Goal: Task Accomplishment & Management: Manage account settings

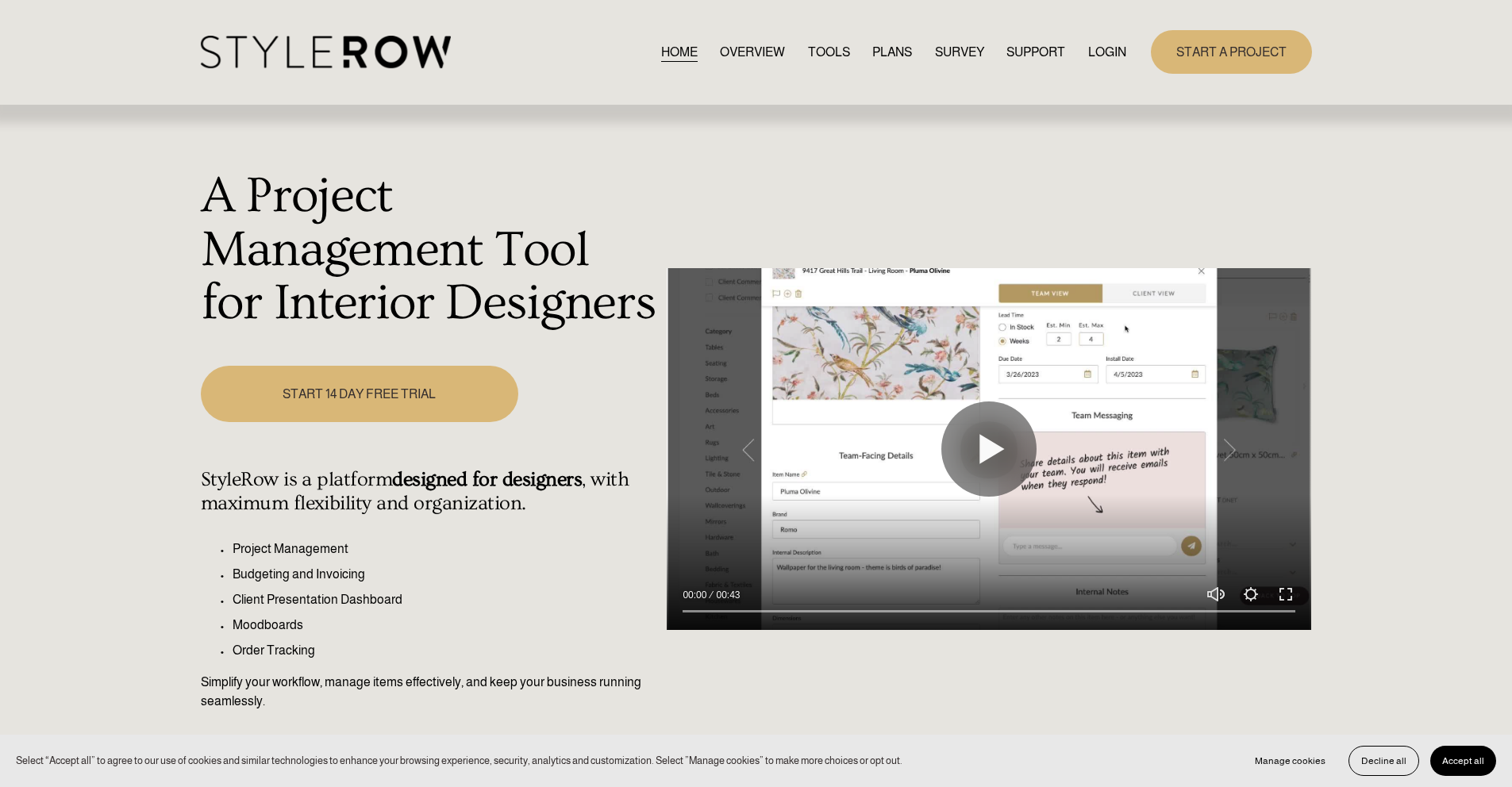
click at [1108, 56] on link "LOGIN" at bounding box center [1106, 52] width 38 height 21
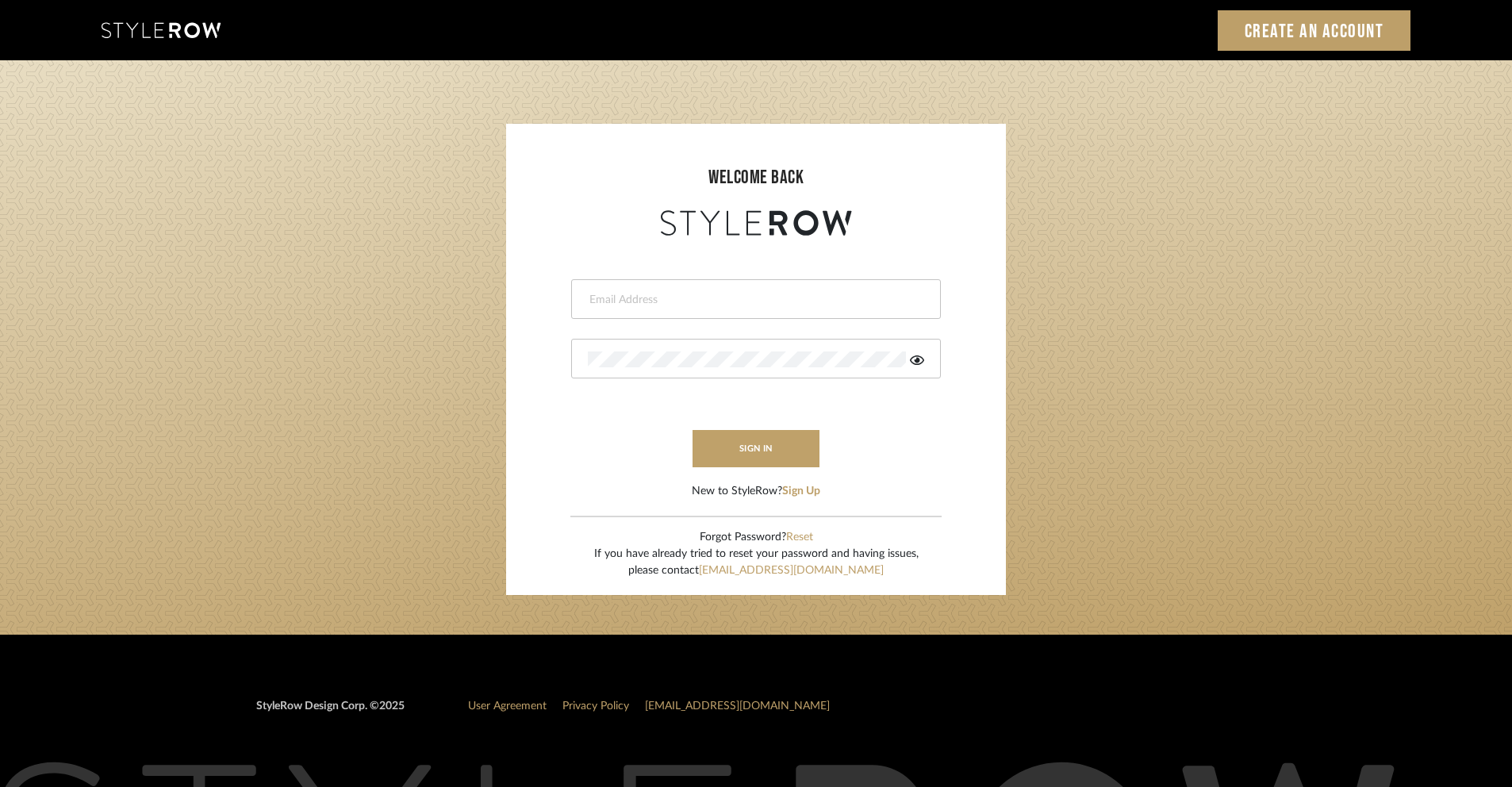
click at [803, 298] on input "email" at bounding box center [754, 300] width 333 height 16
type input "ashley@winnieandcointeriors.com"
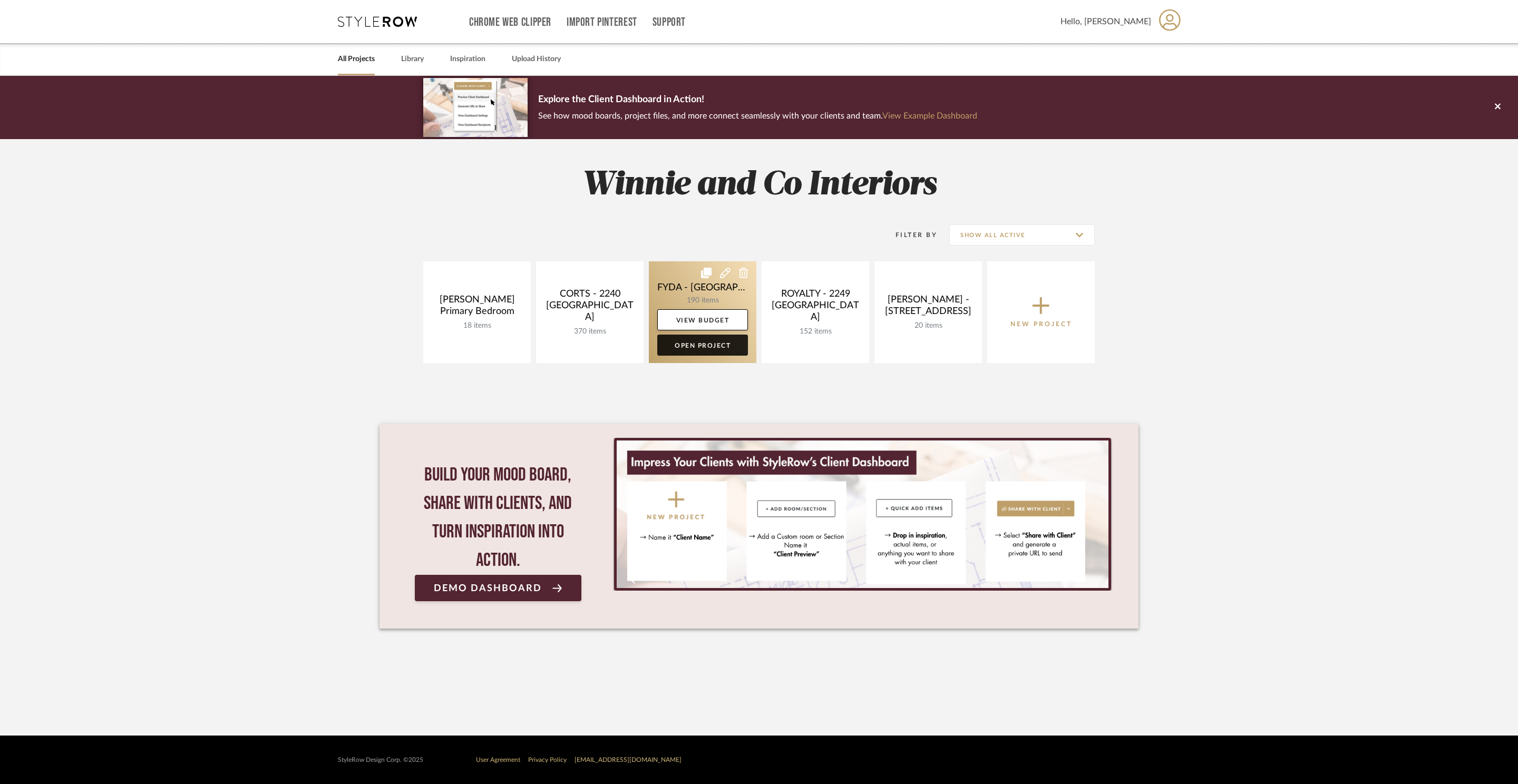
click at [718, 352] on link "Open Project" at bounding box center [702, 345] width 91 height 21
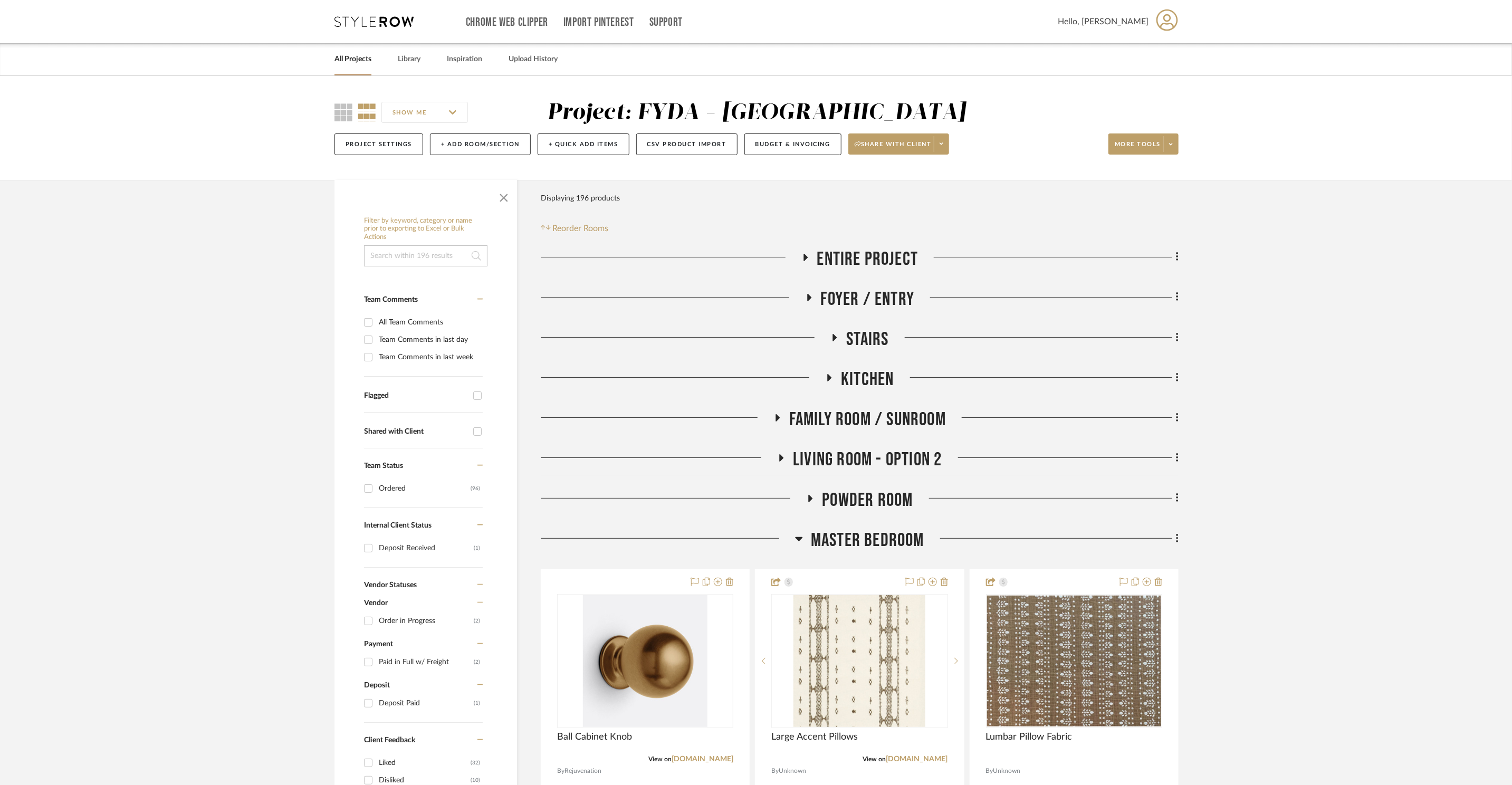
click at [845, 544] on span "Master Bedroom" at bounding box center [868, 540] width 113 height 22
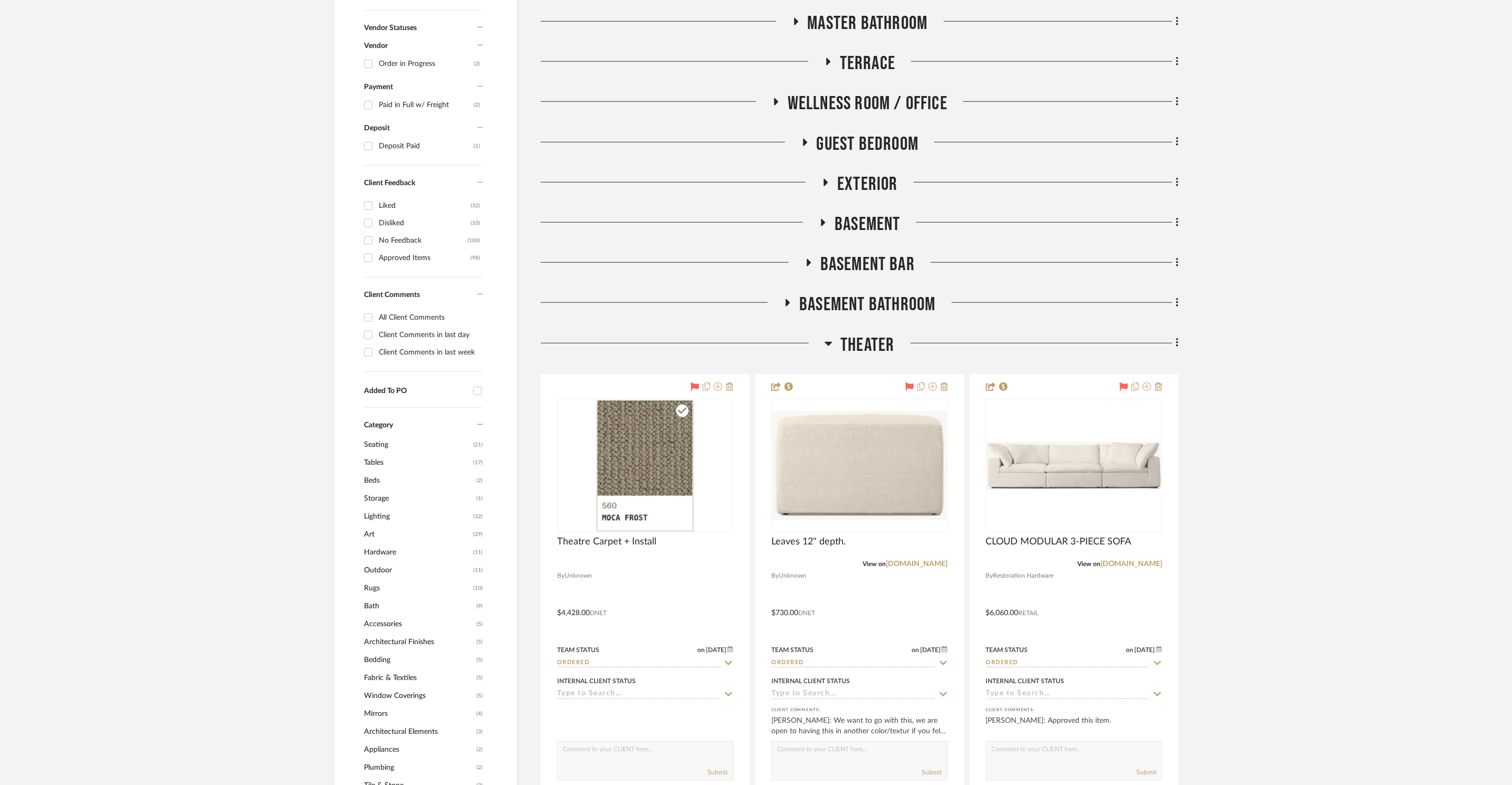
scroll to position [686, 0]
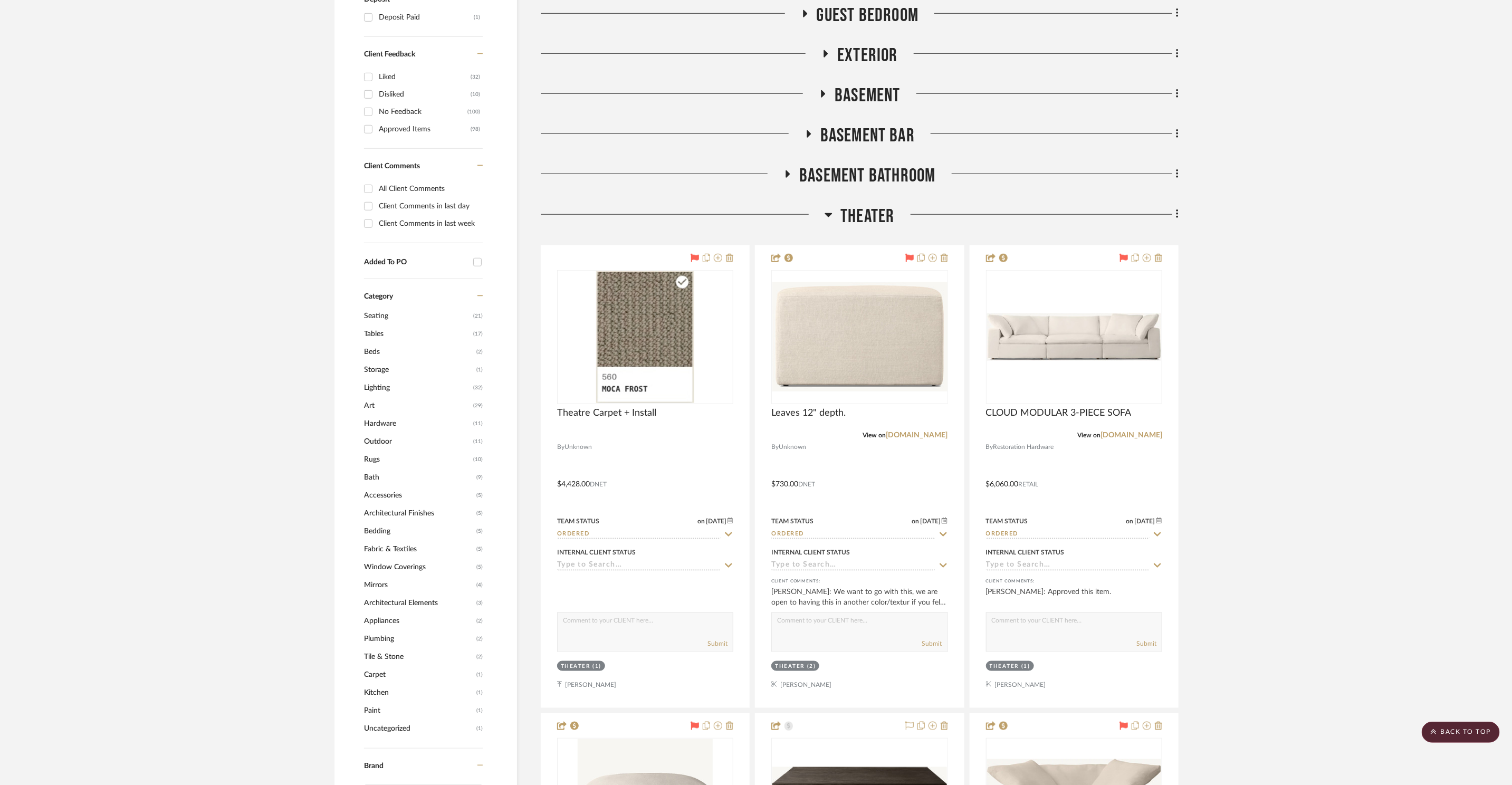
click at [878, 216] on span "Theater" at bounding box center [867, 216] width 54 height 22
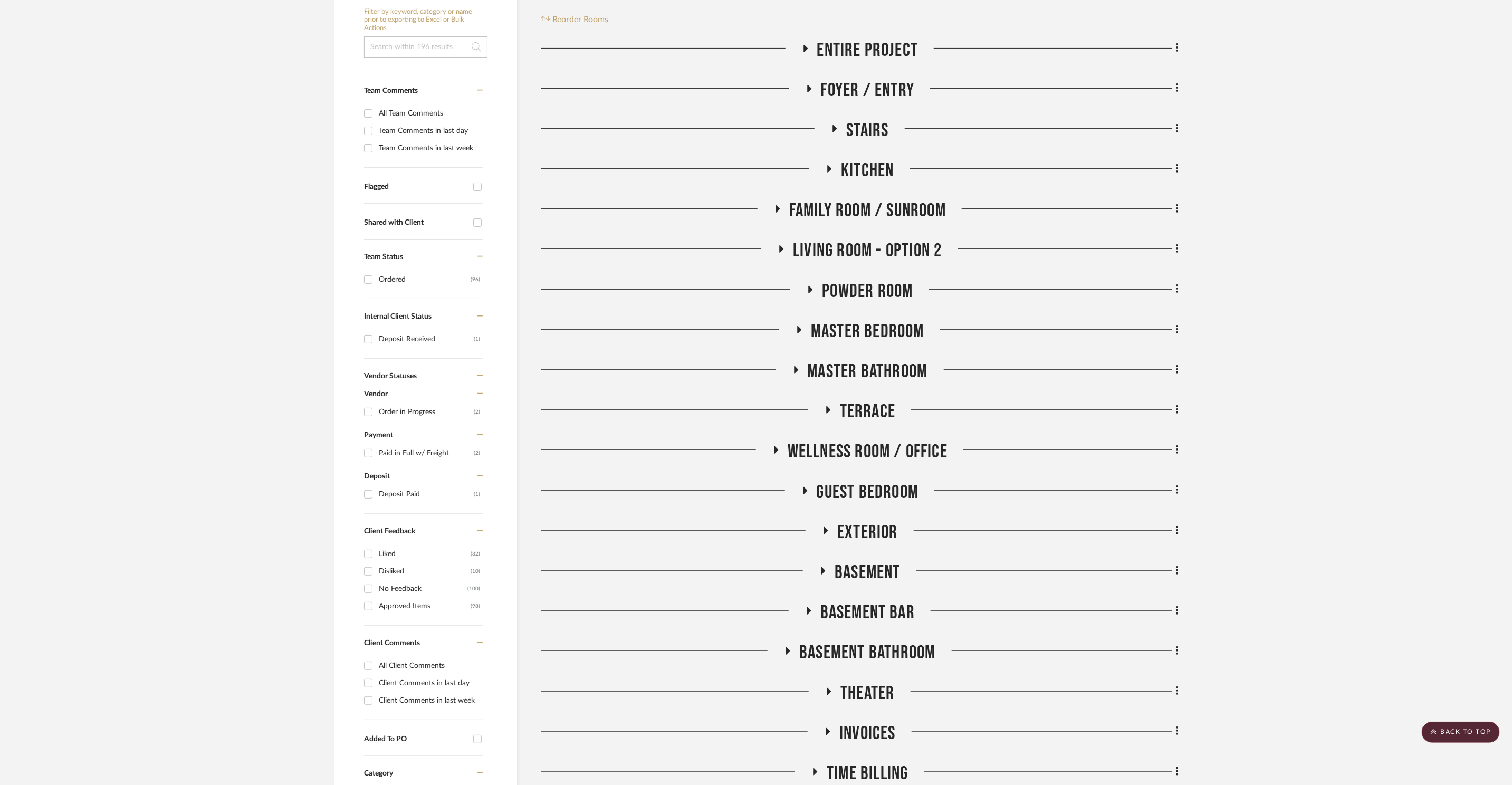
scroll to position [143, 0]
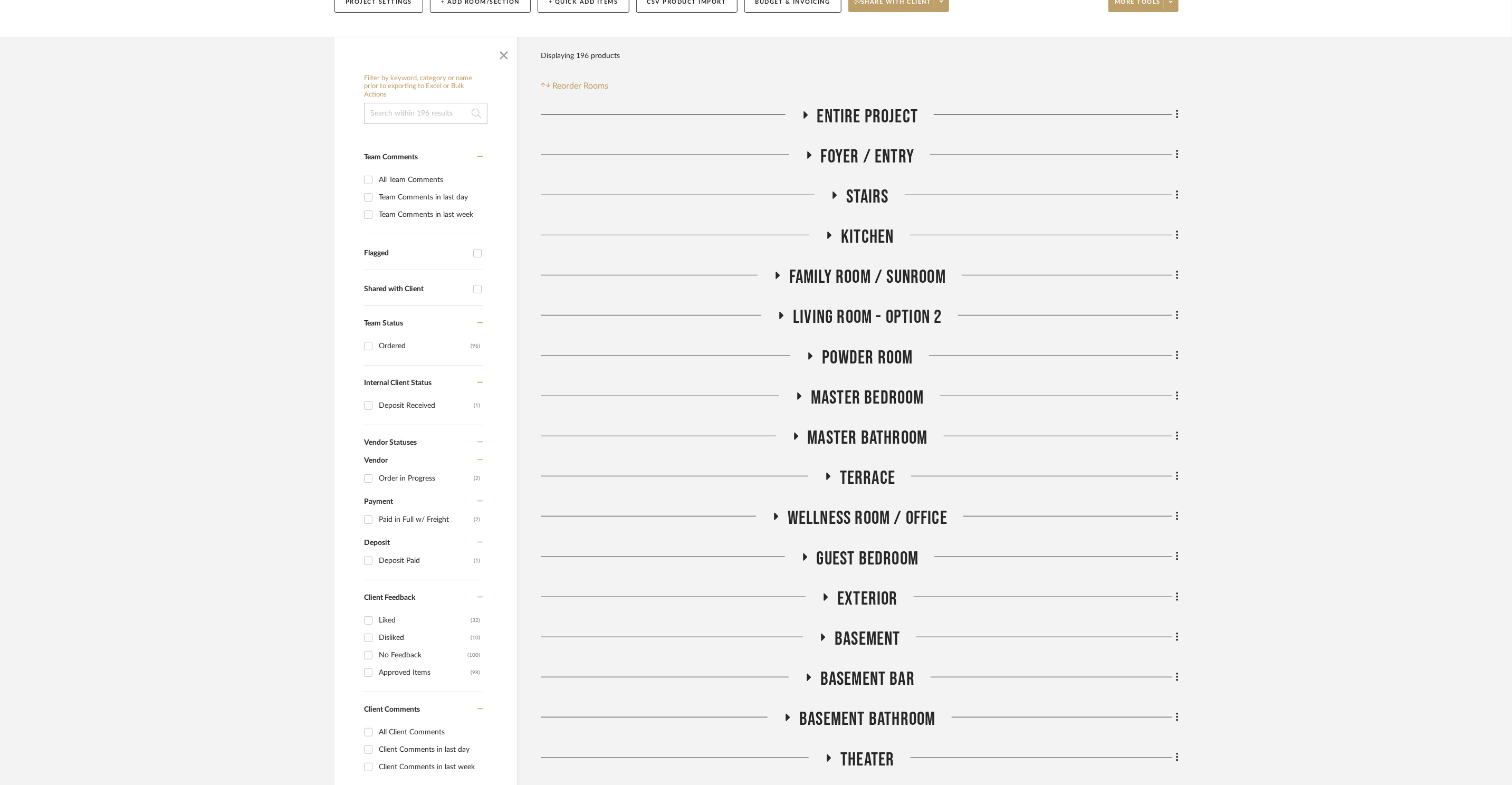
click at [871, 597] on span "Exterior" at bounding box center [867, 599] width 61 height 22
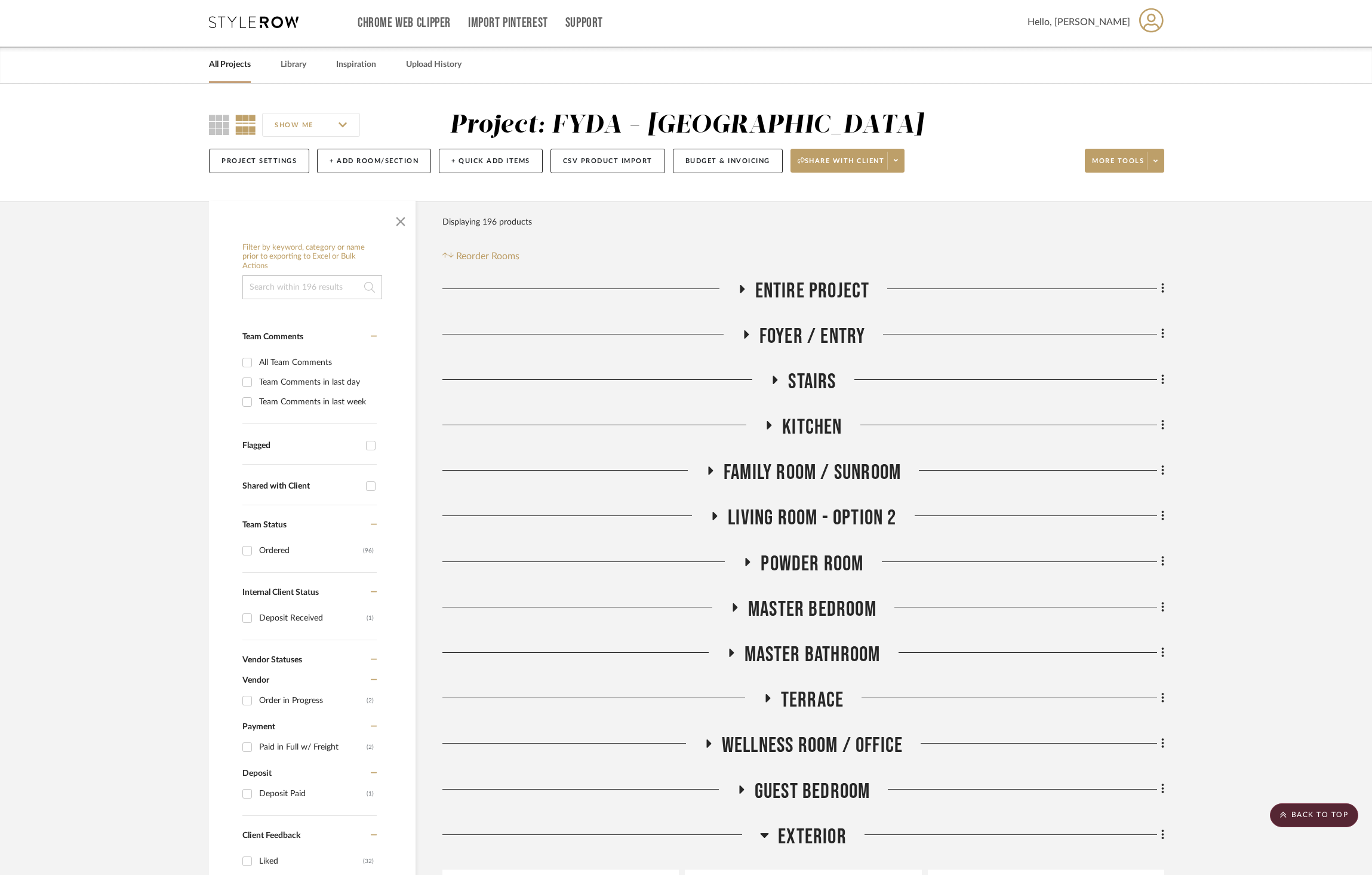
scroll to position [0, 0]
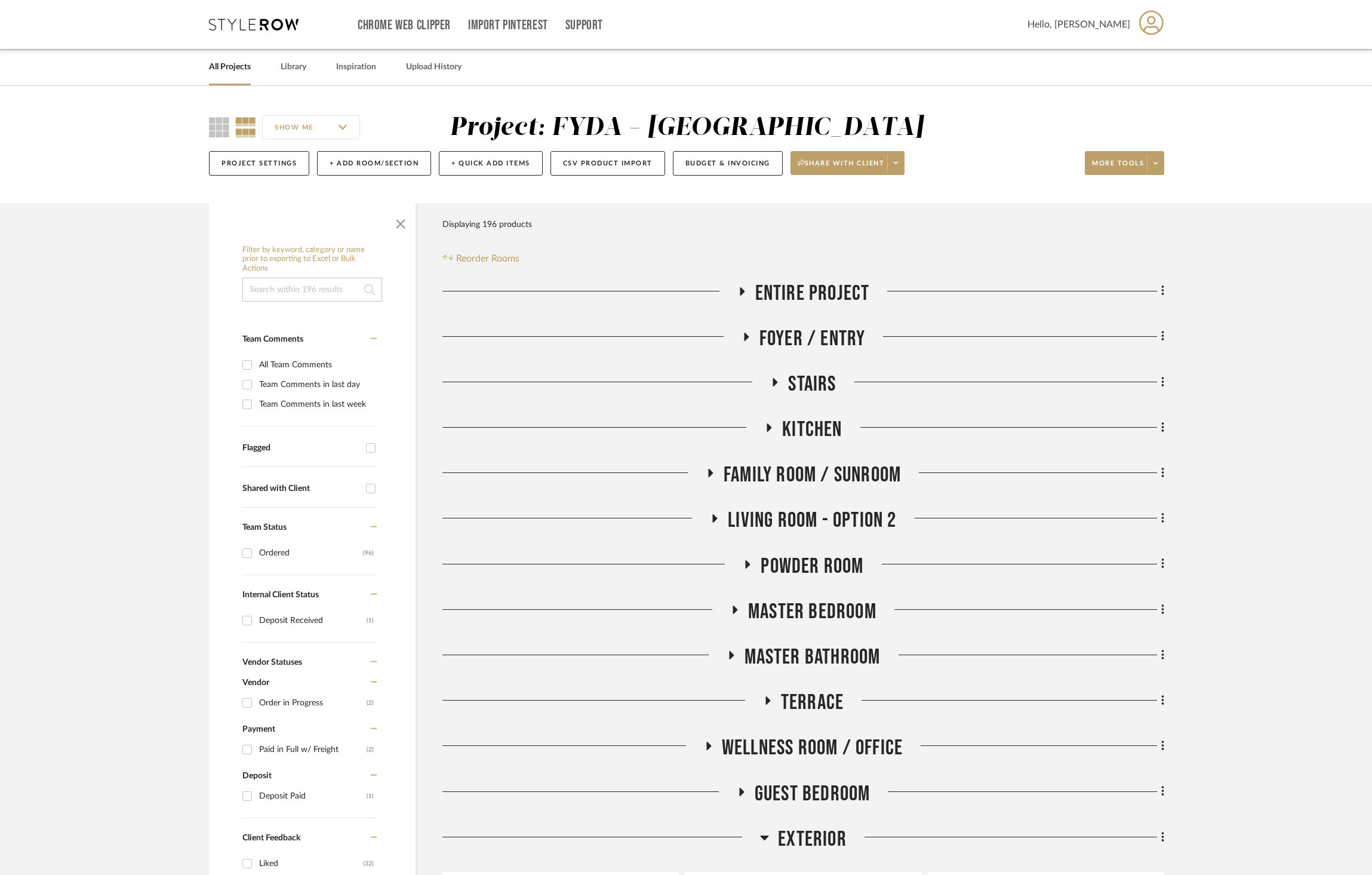
click at [857, 625] on span "Master Bedroom" at bounding box center [813, 612] width 128 height 25
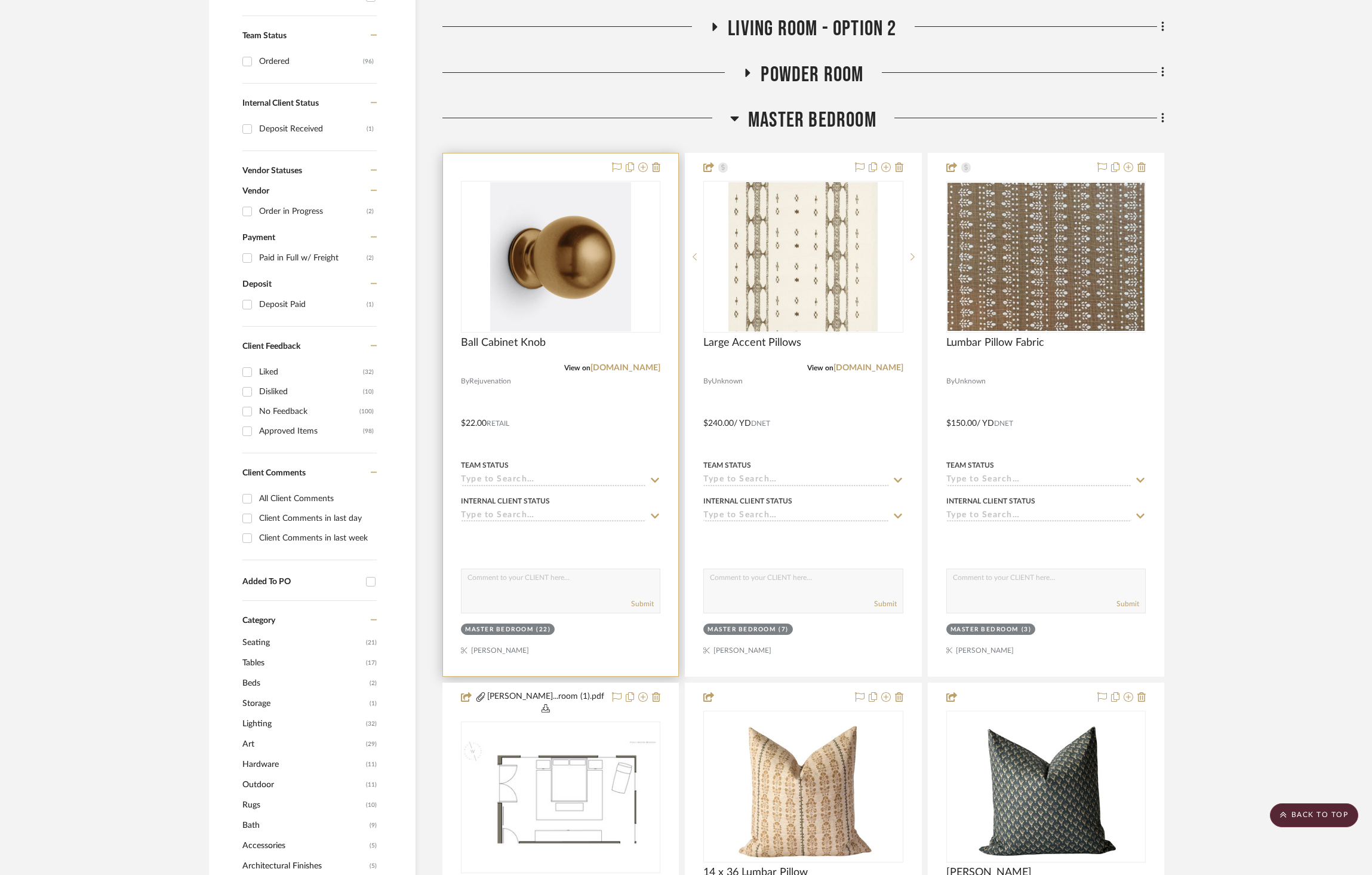
scroll to position [495, 0]
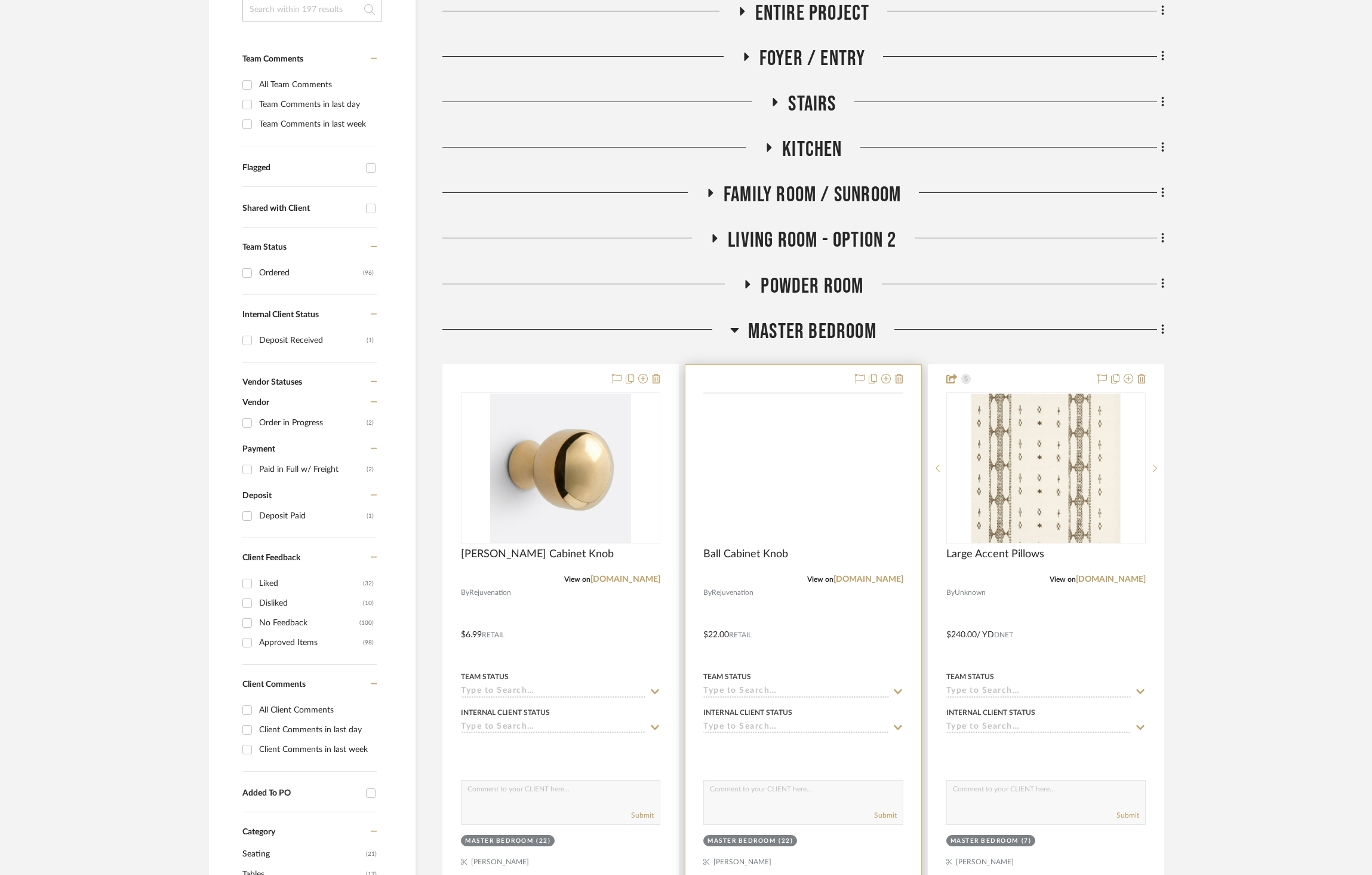
scroll to position [300, 0]
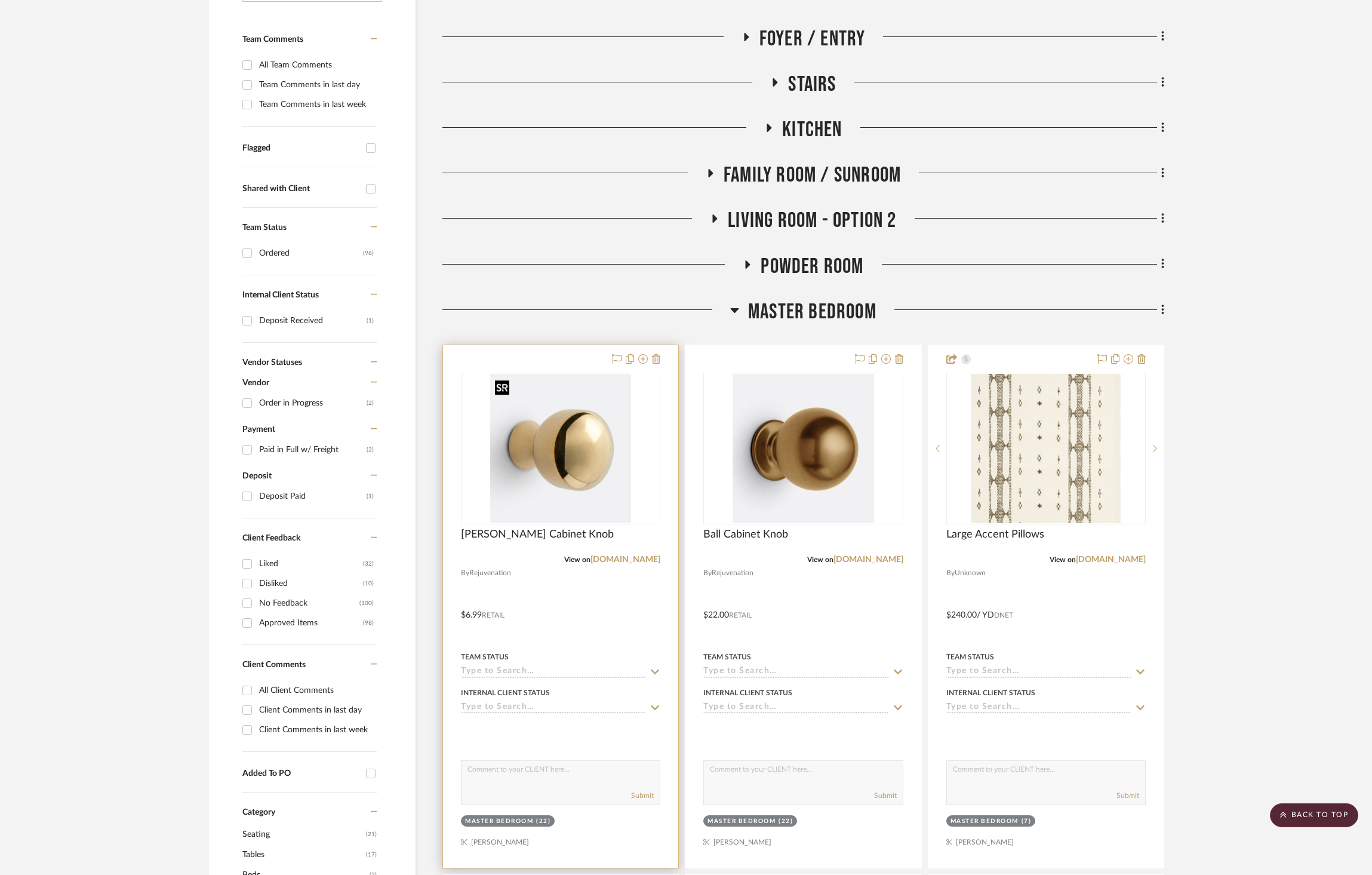
click at [557, 458] on img "0" at bounding box center [560, 449] width 141 height 150
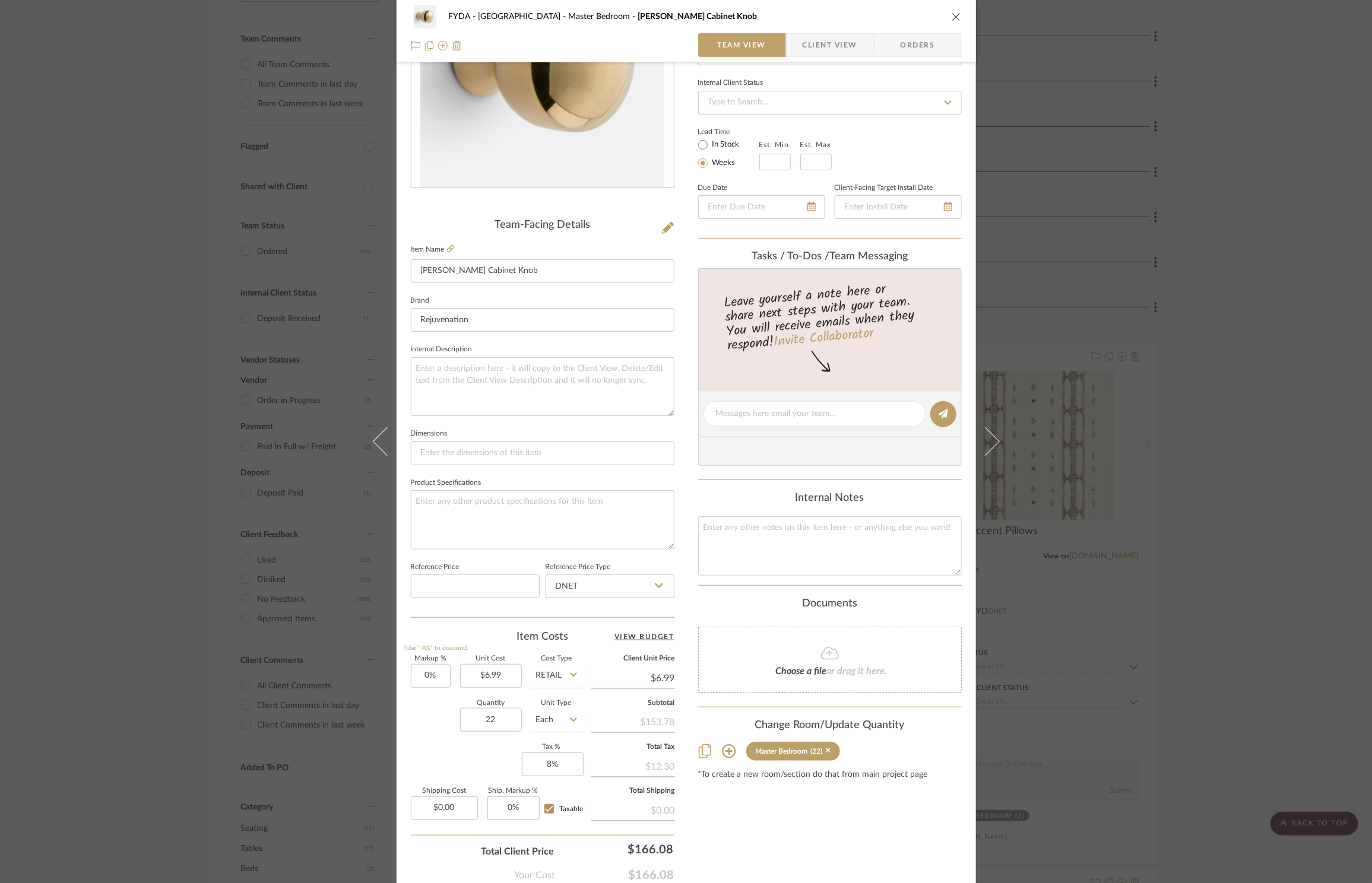
scroll to position [223, 0]
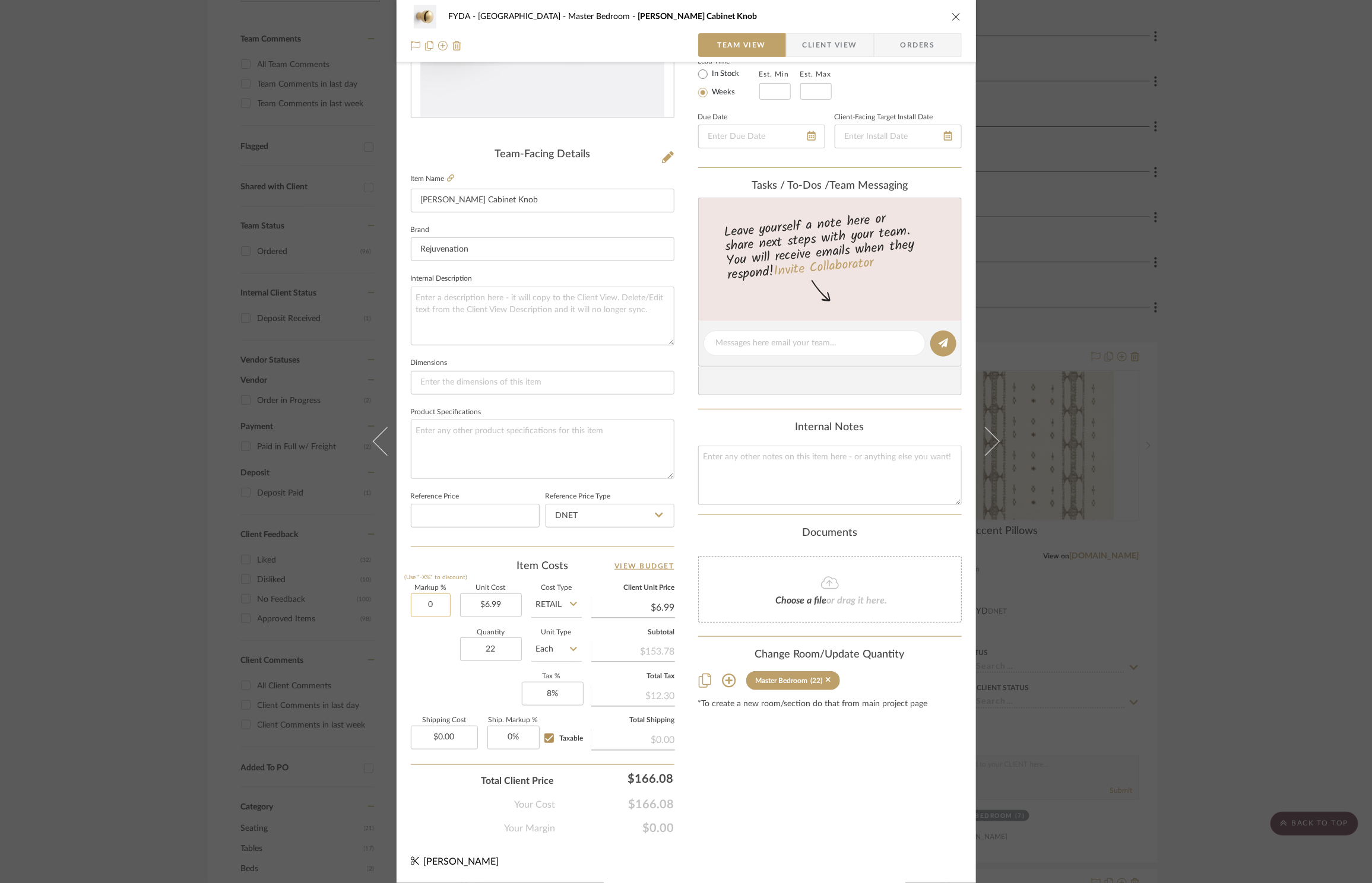
click at [425, 602] on input "0" at bounding box center [431, 605] width 40 height 24
type input "0%"
click at [554, 612] on input "Retail" at bounding box center [557, 605] width 50 height 24
click at [496, 600] on input "6.99" at bounding box center [491, 605] width 62 height 24
type input "$6.64"
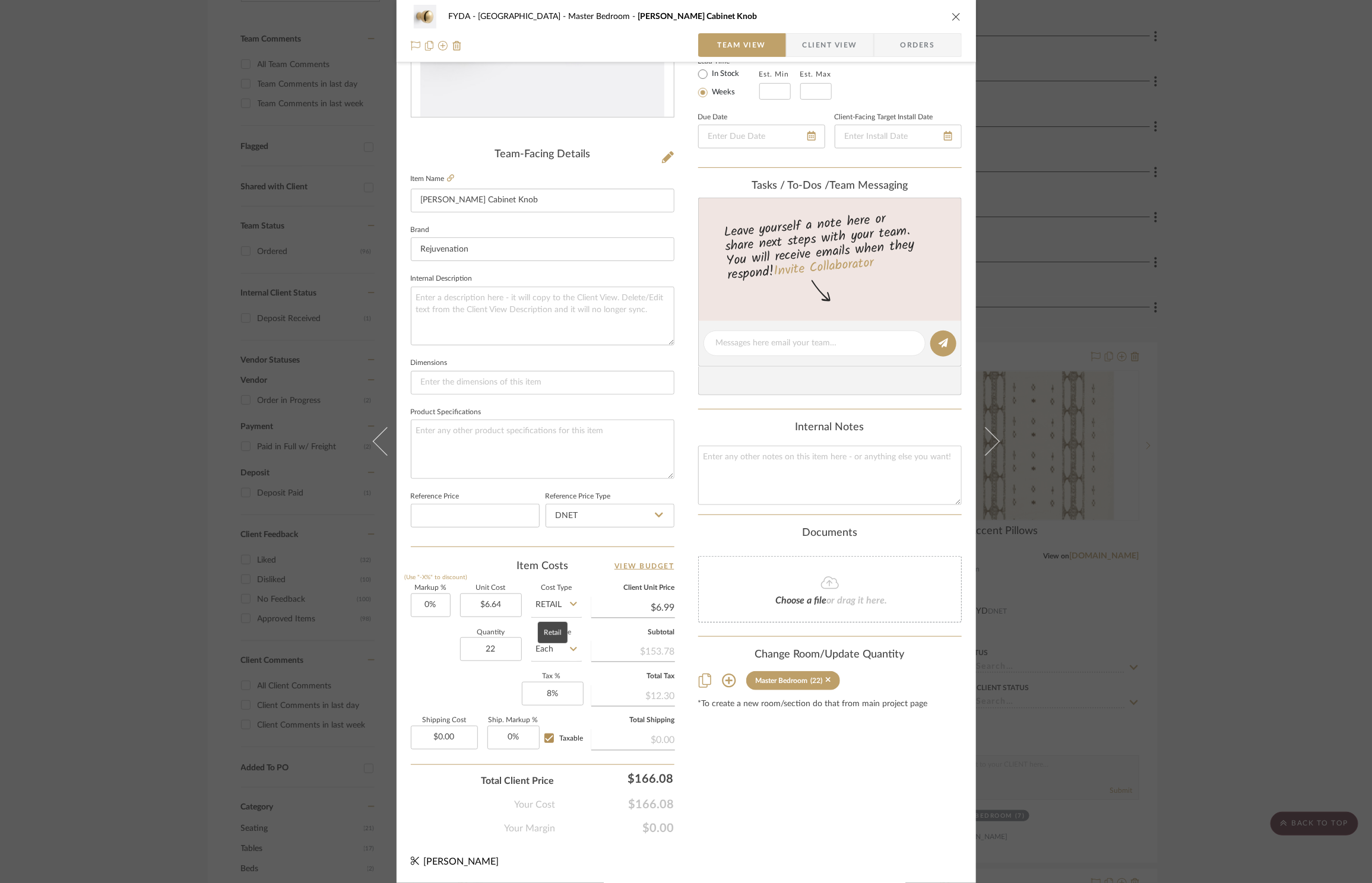
drag, startPoint x: 550, startPoint y: 602, endPoint x: 560, endPoint y: 613, distance: 14.9
click at [550, 602] on input "Retail" at bounding box center [557, 605] width 50 height 24
type input "$6.64"
drag, startPoint x: 556, startPoint y: 632, endPoint x: 472, endPoint y: 614, distance: 85.9
click at [556, 632] on span "DNET" at bounding box center [551, 635] width 23 height 9
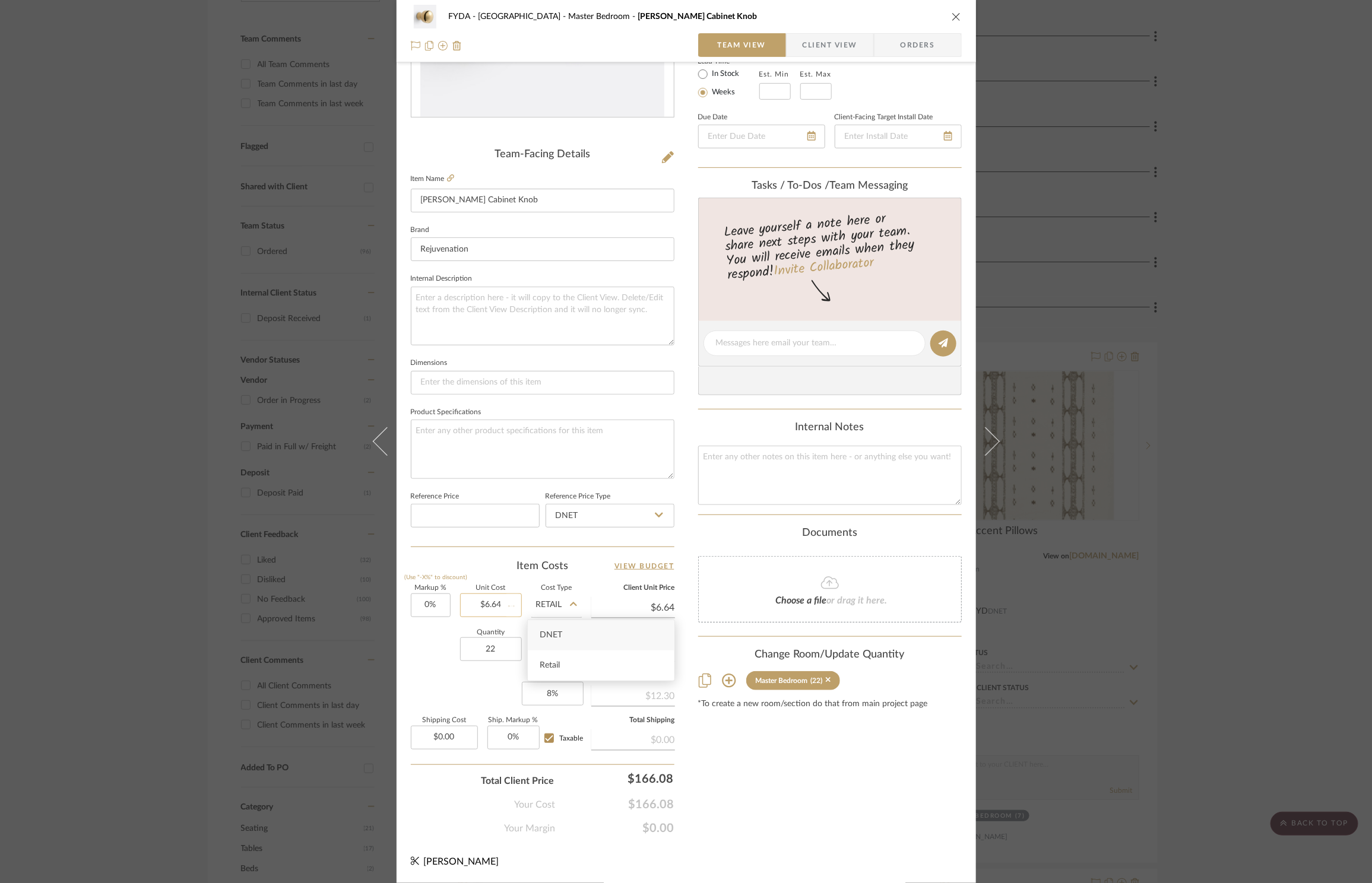
type input "DNET"
click at [429, 607] on input "0" at bounding box center [431, 605] width 40 height 24
type input "1"
type input "25%"
click at [442, 655] on div "Quantity 22 Unit Type Each" at bounding box center [496, 651] width 171 height 42
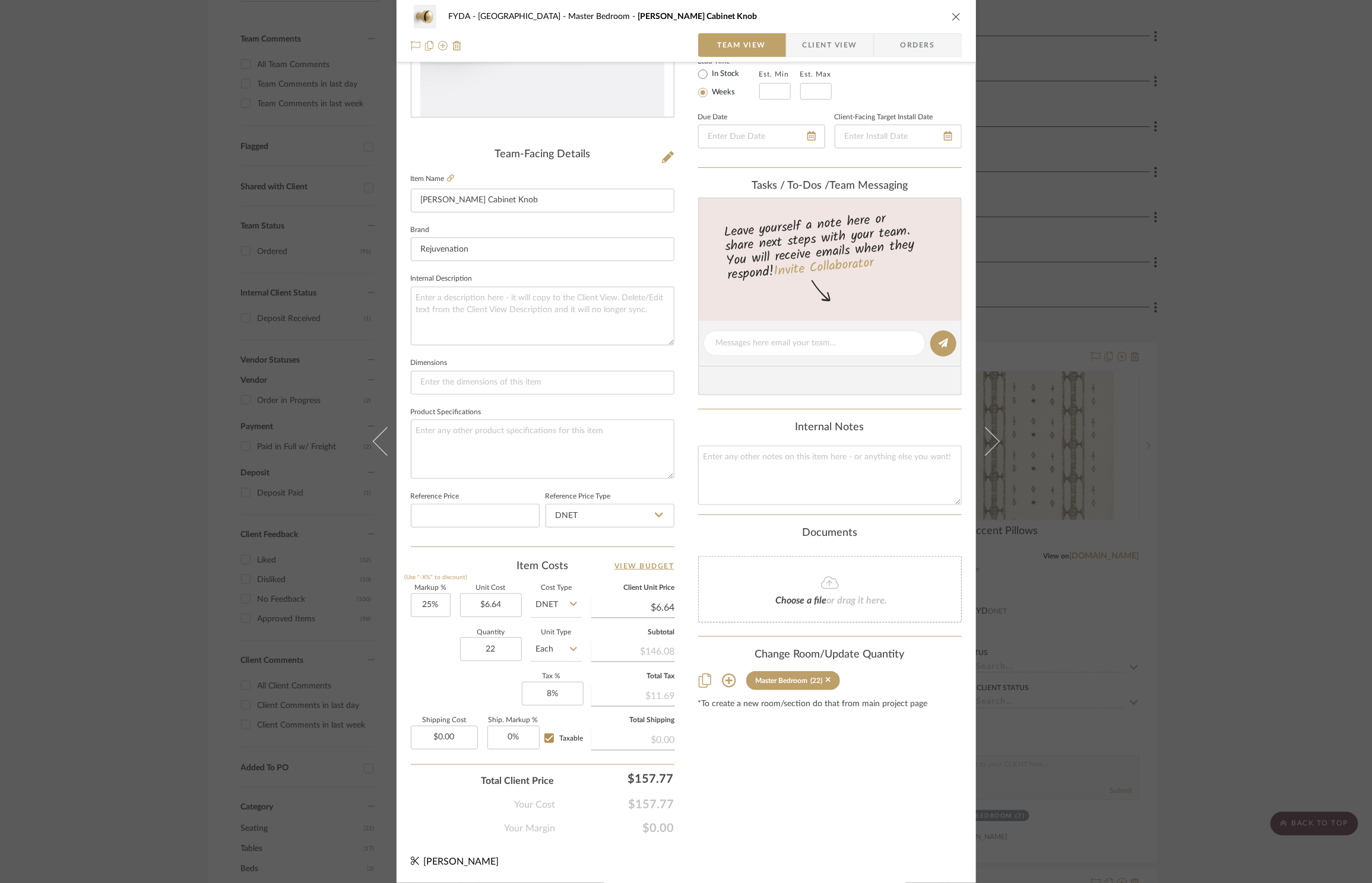
type input "$8.30"
click at [435, 607] on input "25" at bounding box center [431, 605] width 40 height 24
type input "20%"
click at [420, 720] on label "Shipping Cost" at bounding box center [444, 720] width 67 height 6
type input "$7.97"
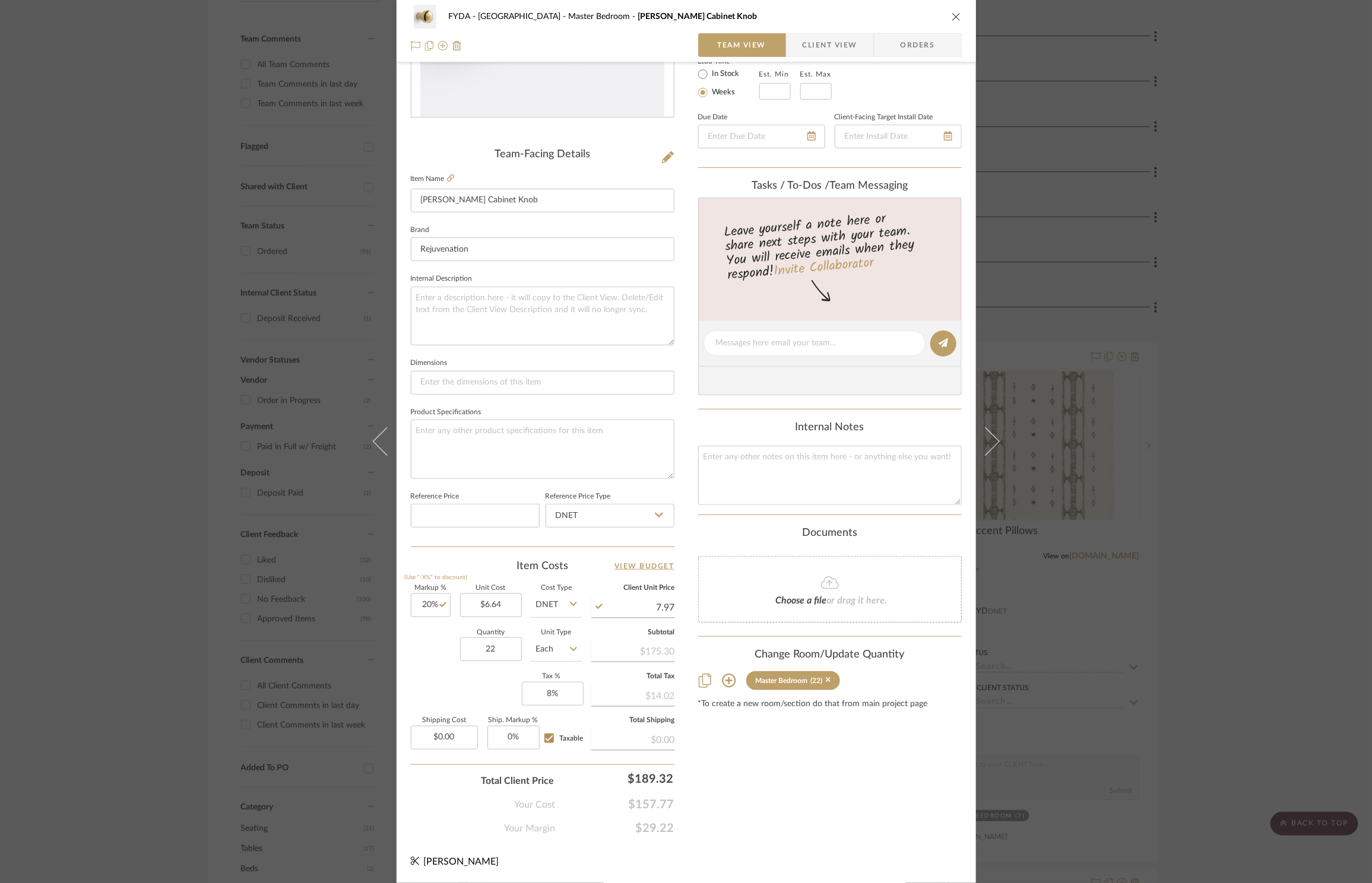
click at [658, 608] on input "7.97" at bounding box center [633, 607] width 84 height 18
type input "5"
type input "6.99"
type input "5.27%"
type input "$6.99"
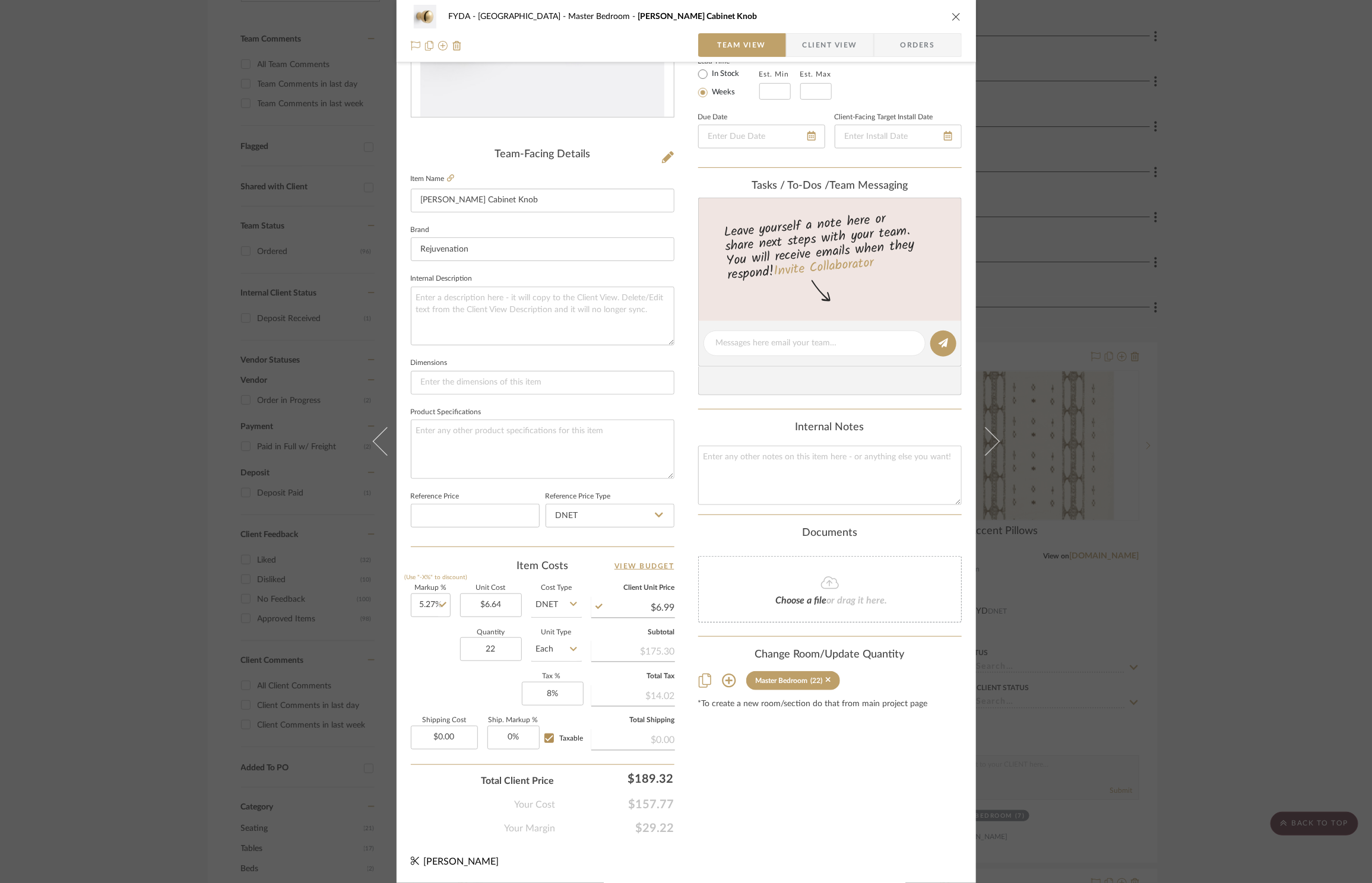
click at [830, 756] on div "Content here copies to Client View - confirm visibility there. Show in Client D…" at bounding box center [830, 347] width 264 height 977
drag, startPoint x: 442, startPoint y: 735, endPoint x: 440, endPoint y: 742, distance: 7.3
click at [441, 738] on input "0.00" at bounding box center [444, 738] width 67 height 24
type input "$240.00"
click at [878, 829] on div "Content here copies to Client View - confirm visibility there. Show in Client D…" at bounding box center [830, 347] width 264 height 977
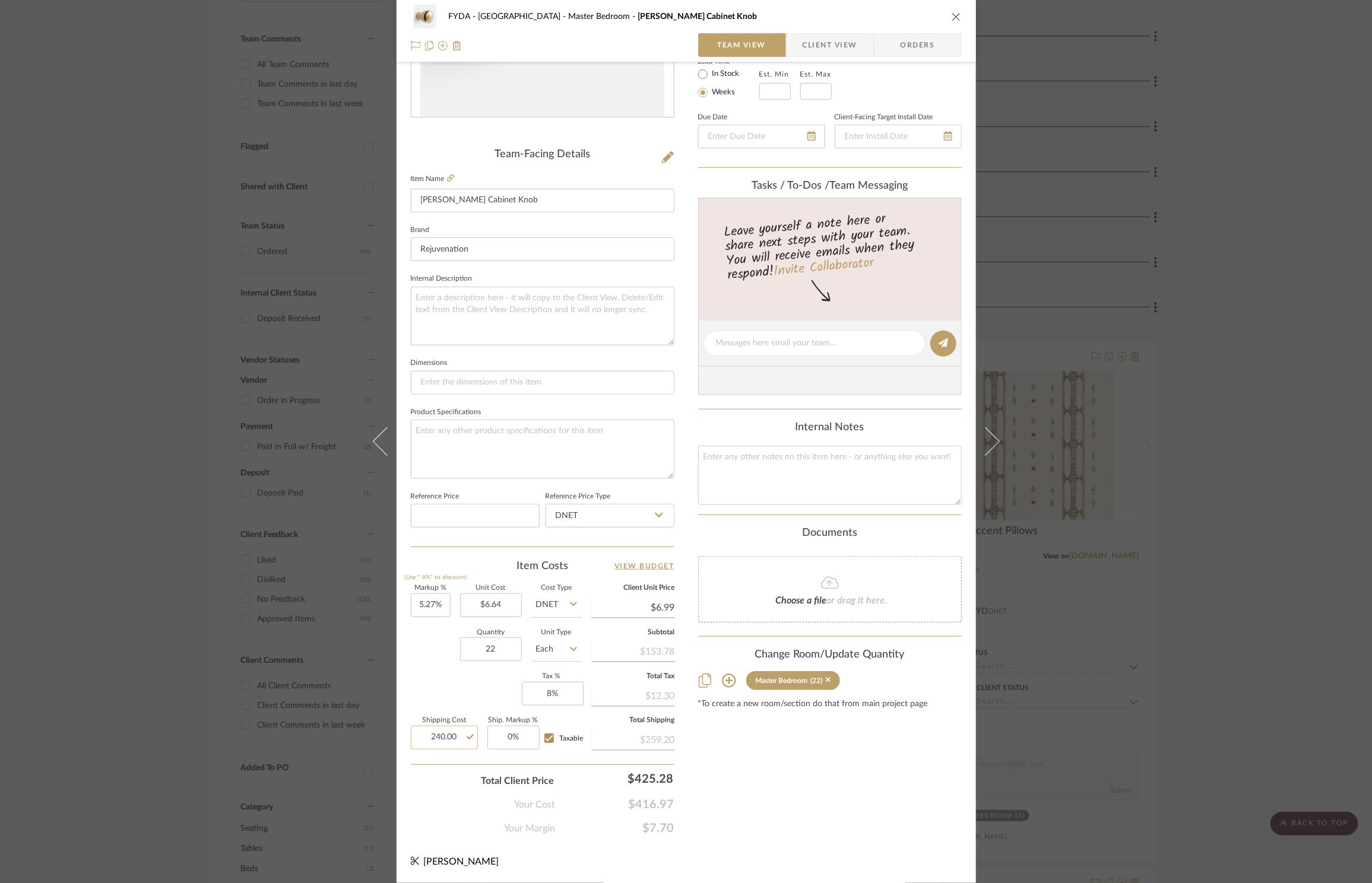
click at [442, 735] on input "240.00" at bounding box center [444, 738] width 67 height 24
type input "$24.00"
click at [812, 818] on div "Content here copies to Client View - confirm visibility there. Show in Client D…" at bounding box center [830, 347] width 264 height 977
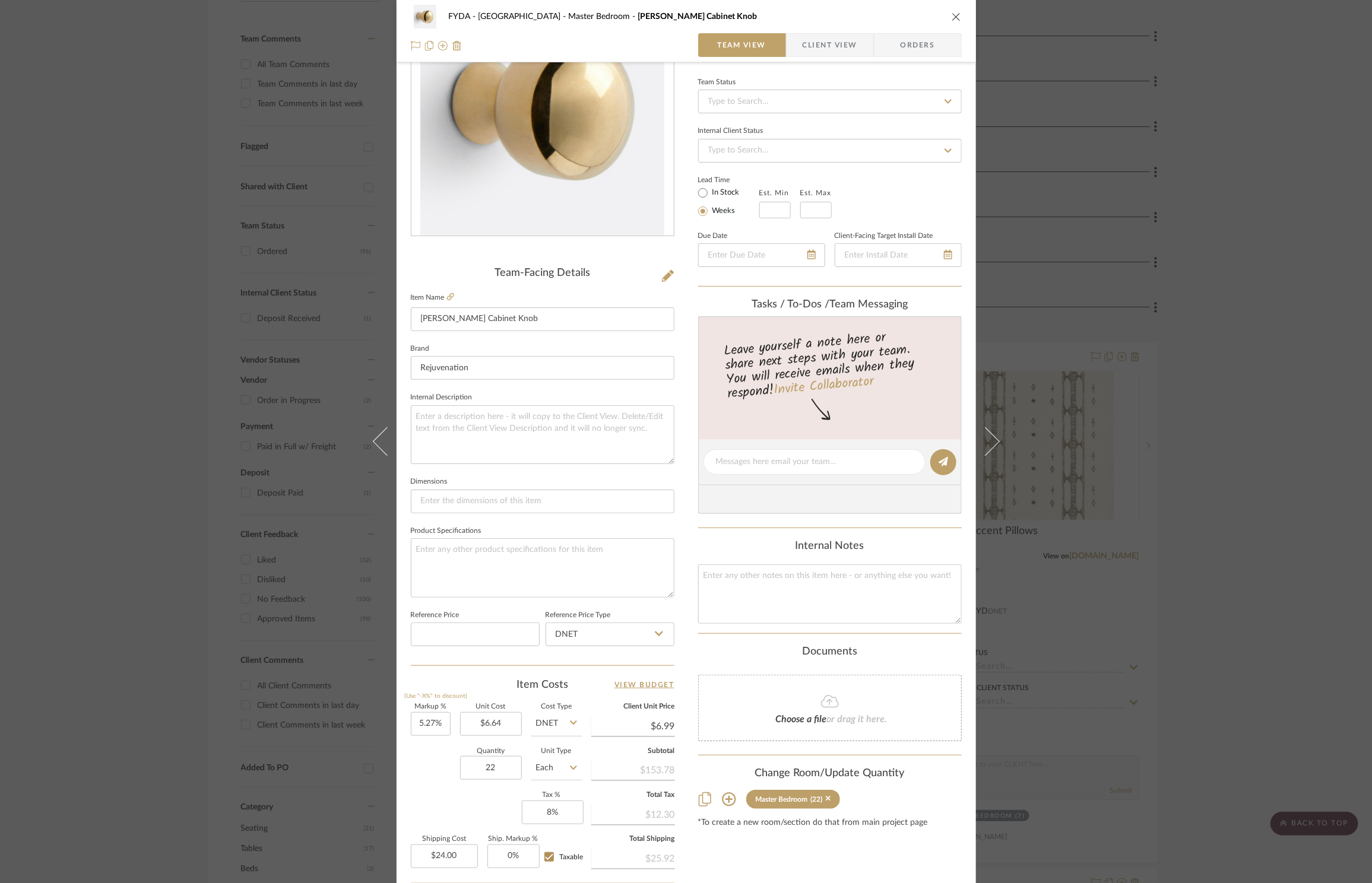
scroll to position [0, 0]
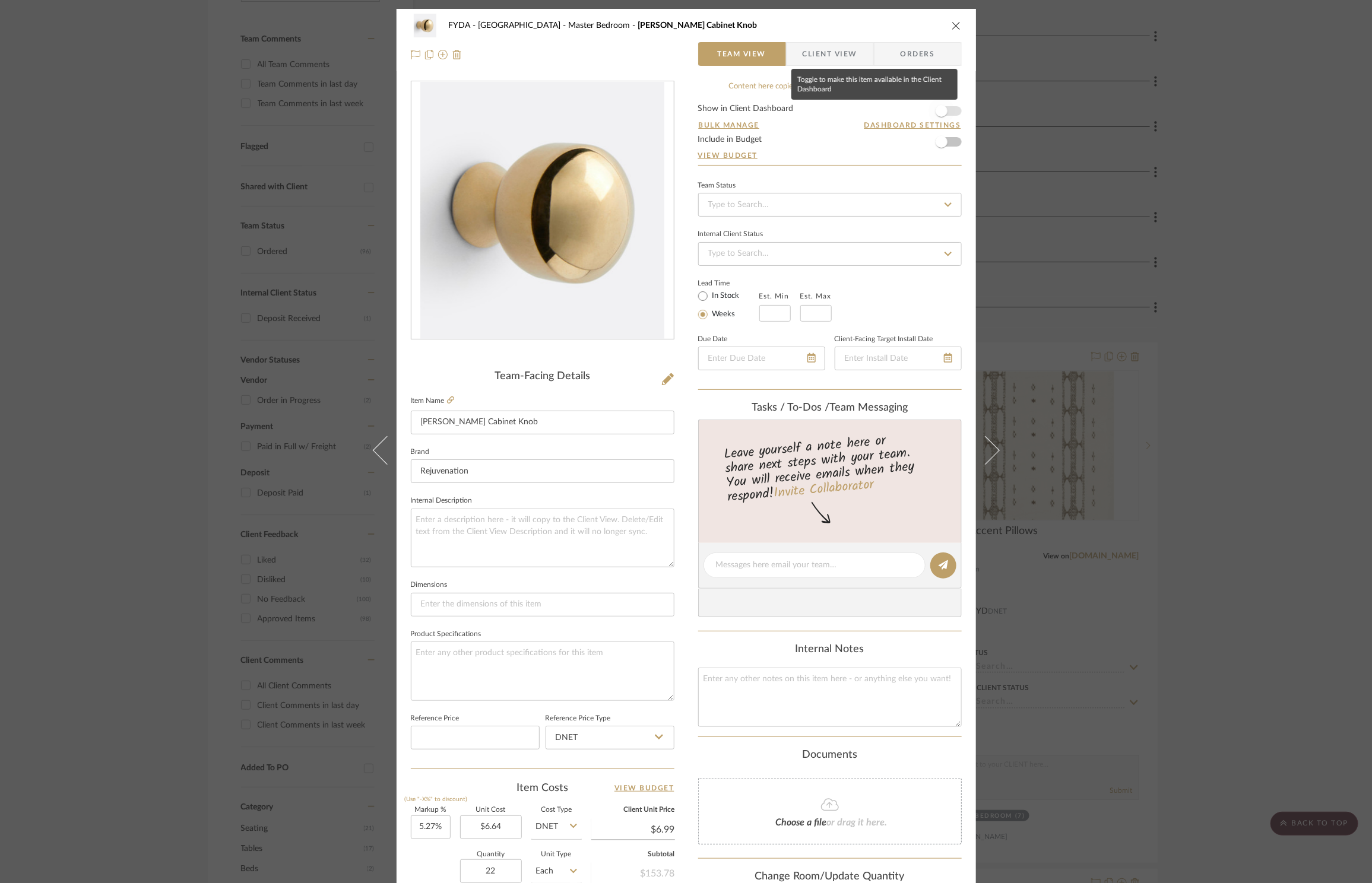
click at [939, 118] on span "button" at bounding box center [941, 111] width 26 height 26
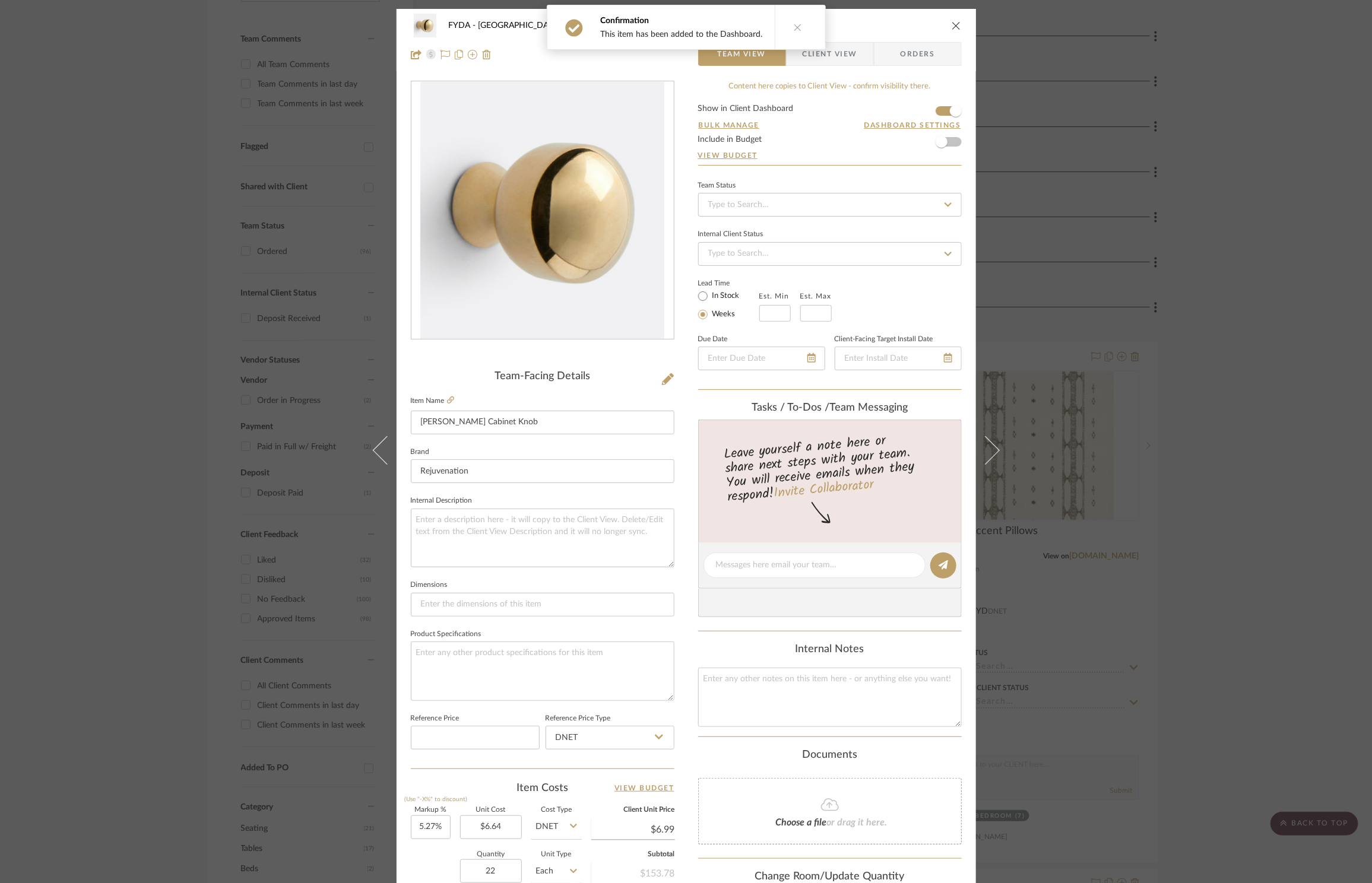
click at [951, 143] on form "Show in Client Dashboard Bulk Manage Dashboard Settings Include in Budget View …" at bounding box center [830, 134] width 264 height 60
click at [949, 145] on span "button" at bounding box center [941, 141] width 26 height 26
click at [868, 211] on input at bounding box center [830, 205] width 264 height 24
click at [830, 263] on div "Ordered" at bounding box center [825, 268] width 262 height 31
type input "9/19/2025"
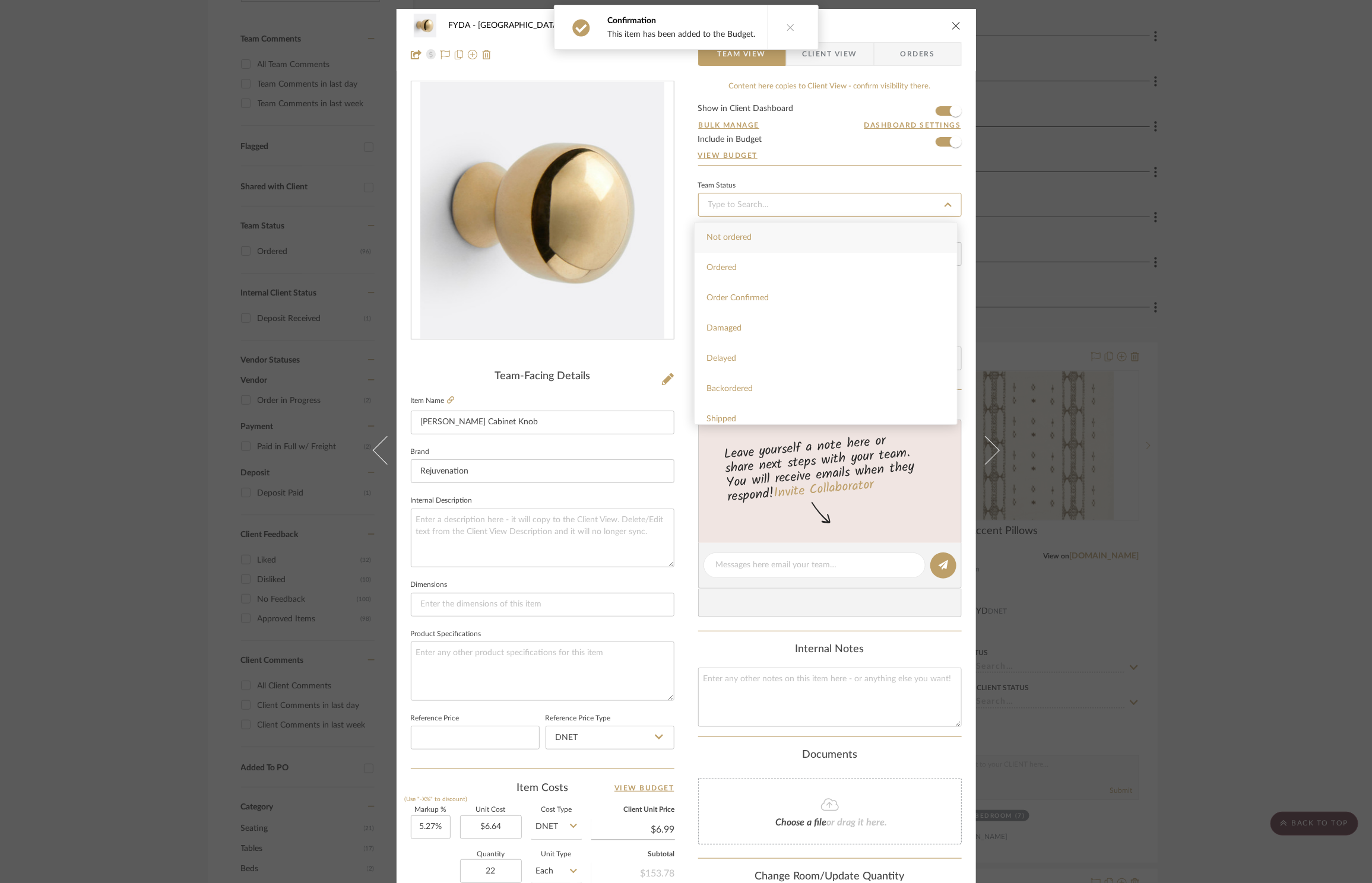
type input "Ordered"
type input "9/19/2025"
type input "Ordered"
click at [443, 60] on button at bounding box center [445, 54] width 9 height 14
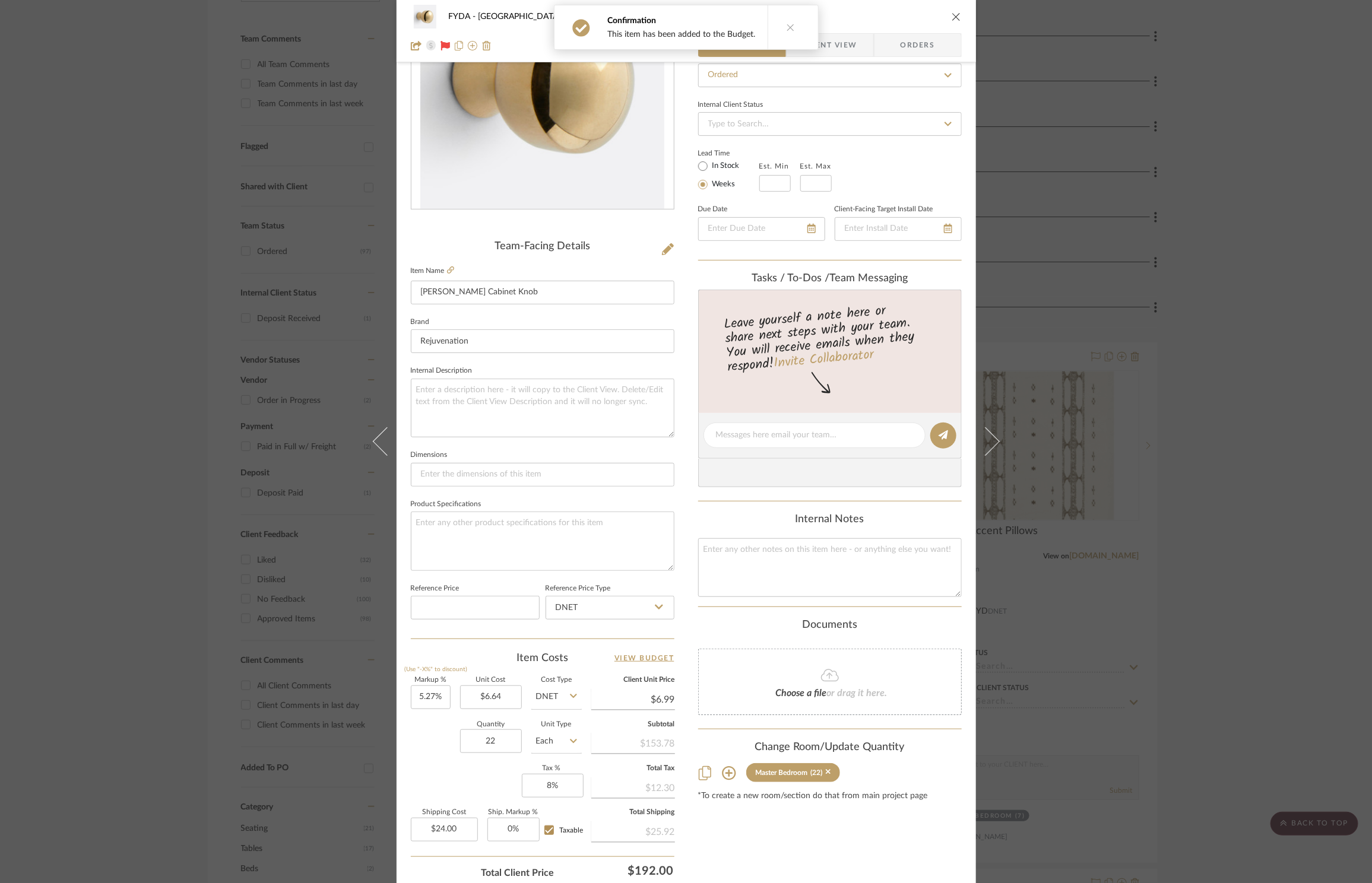
scroll to position [223, 0]
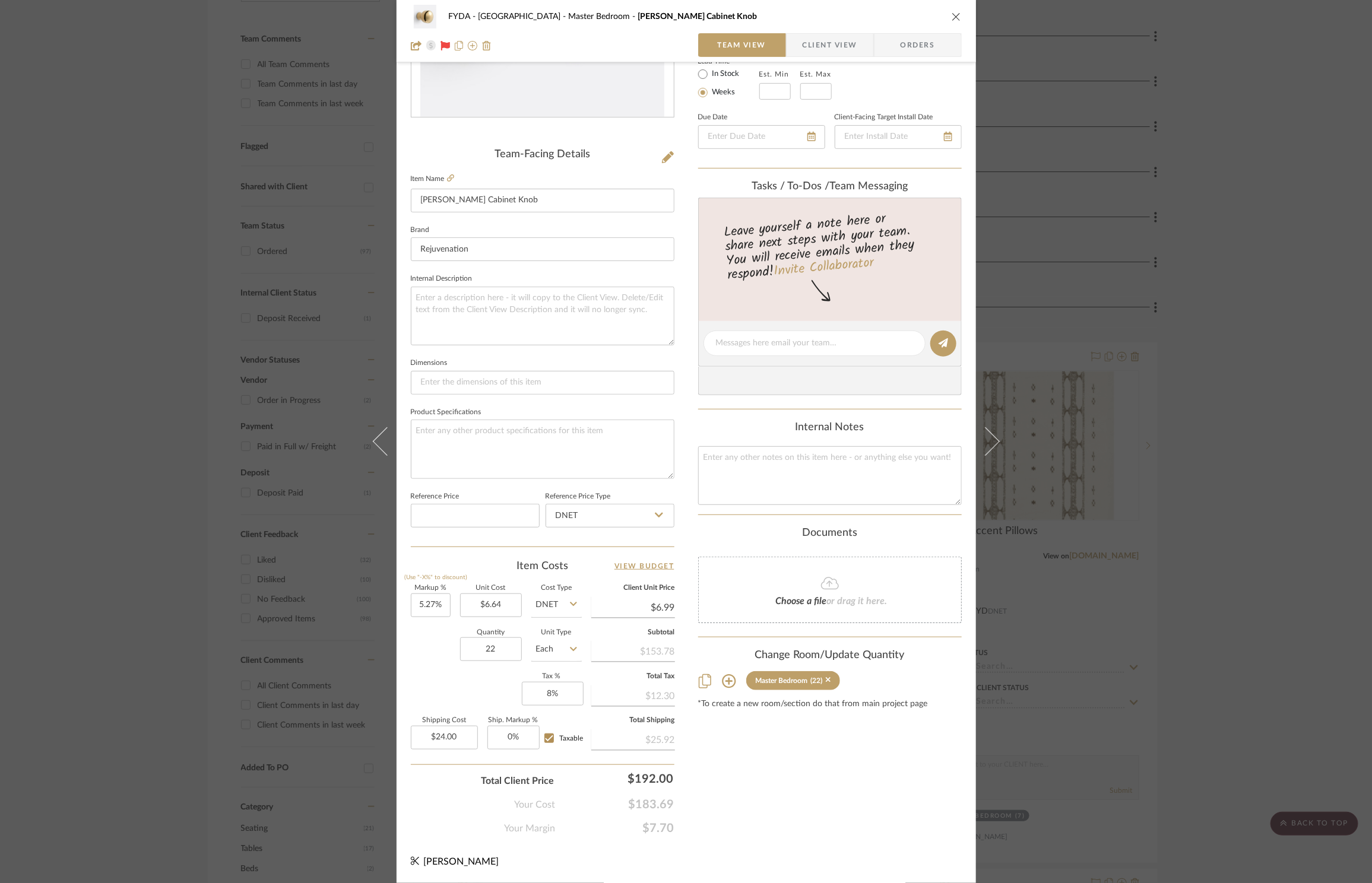
click at [1128, 97] on div "FYDA - 655 City Park Master Bedroom Lyle Cabinet Knob Team View Client View Ord…" at bounding box center [686, 441] width 1372 height 883
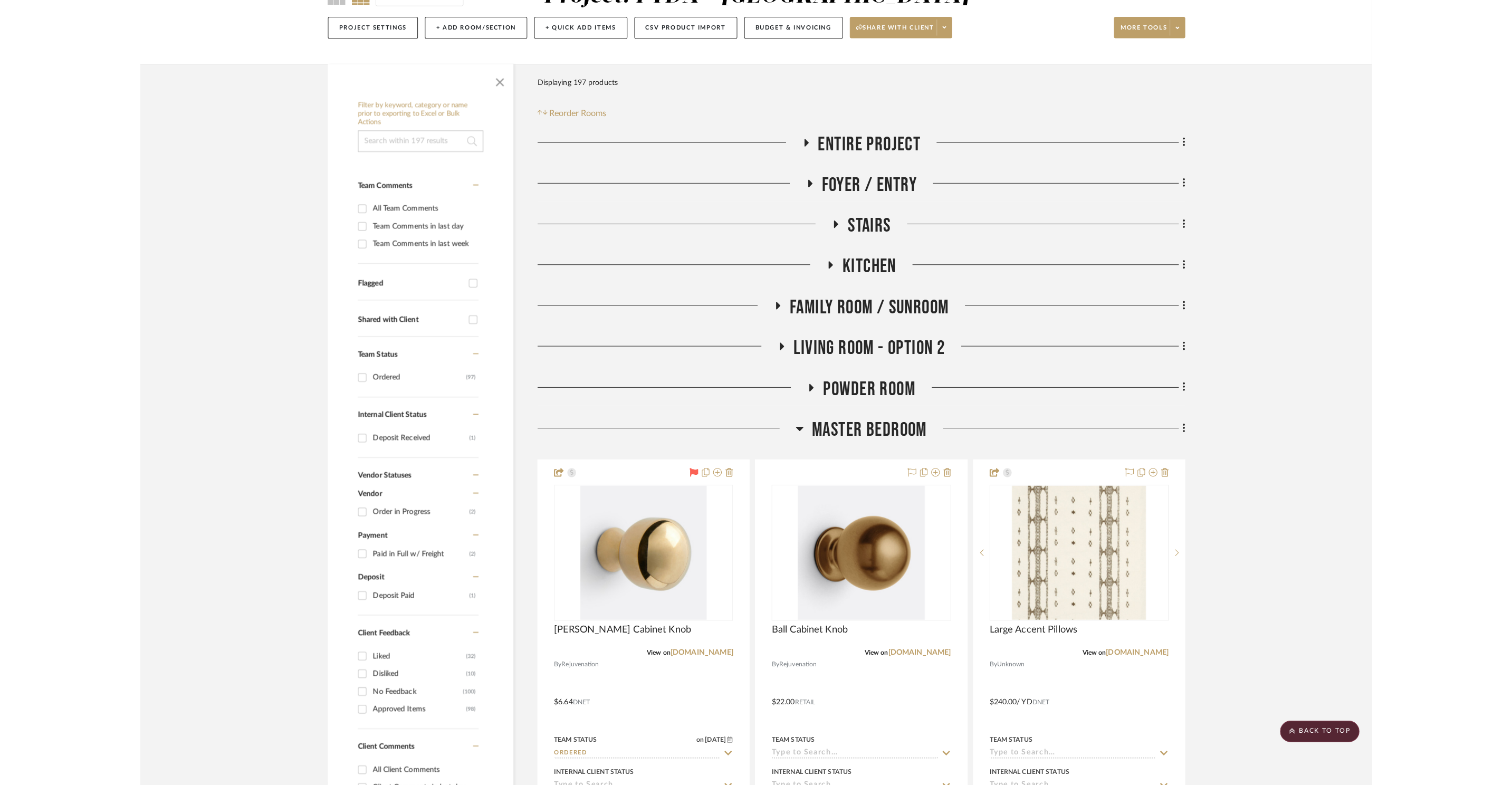
scroll to position [0, 0]
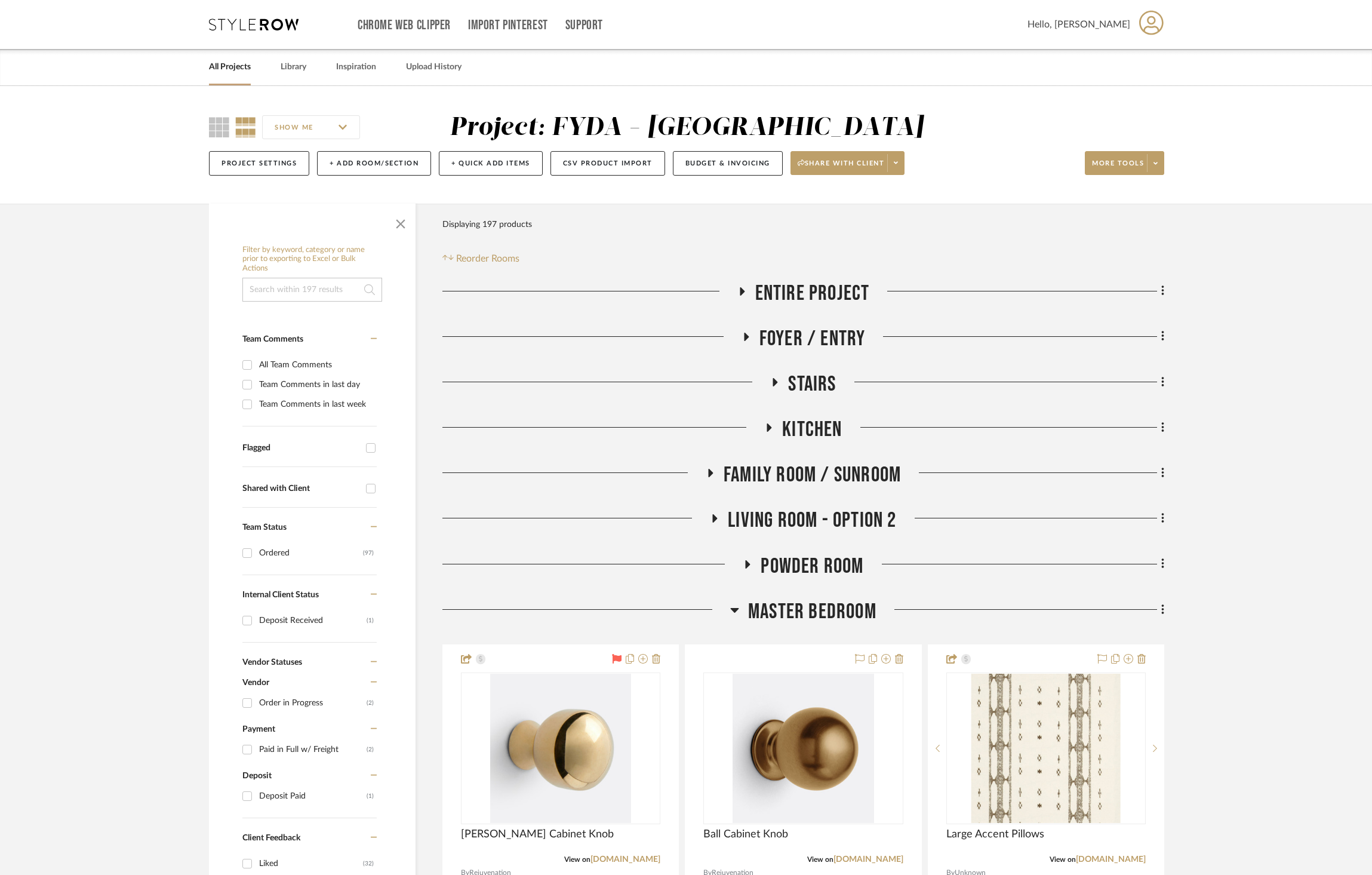
click at [236, 26] on icon at bounding box center [254, 25] width 89 height 12
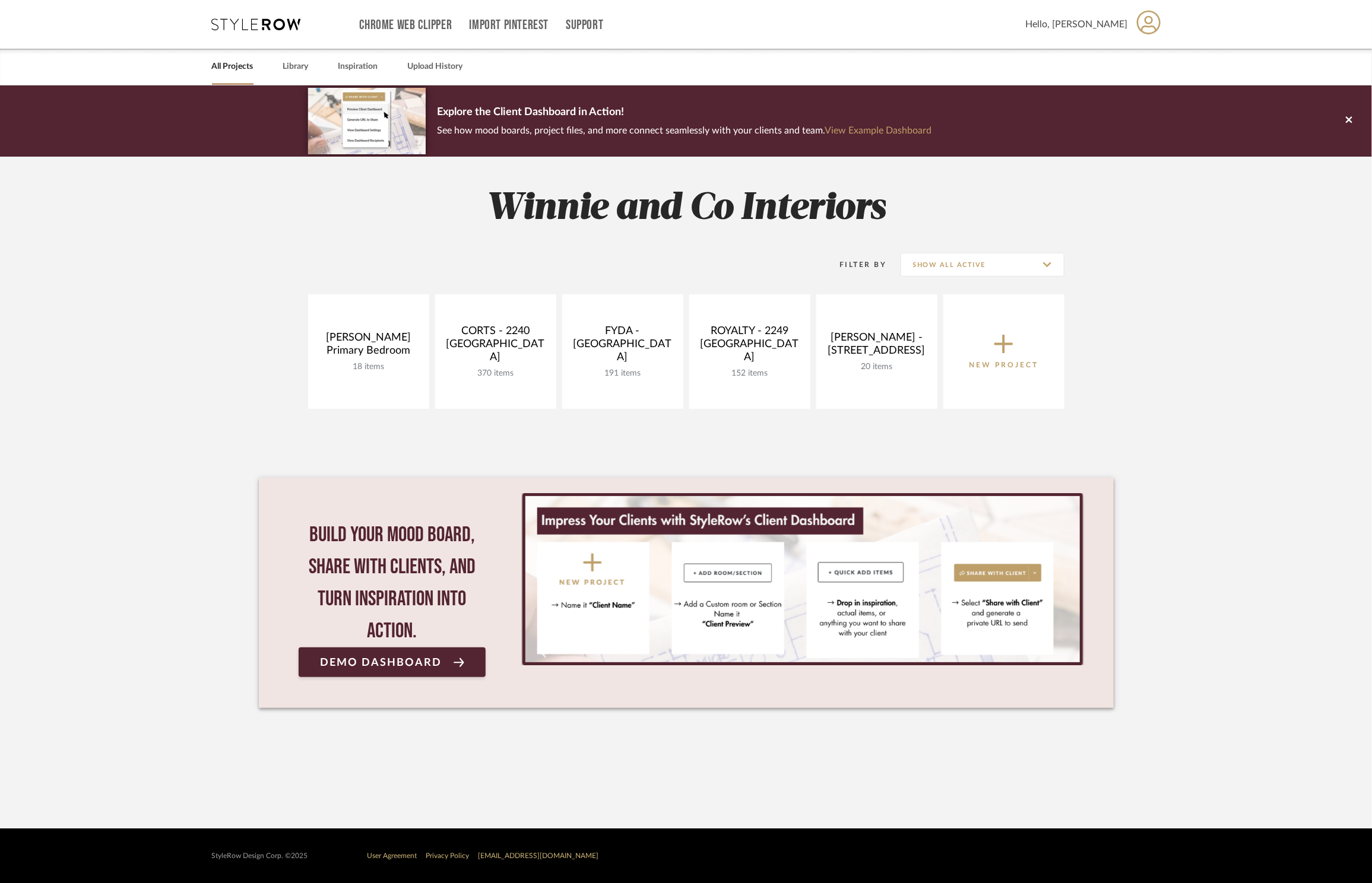
drag, startPoint x: 757, startPoint y: 395, endPoint x: 1350, endPoint y: 84, distance: 669.6
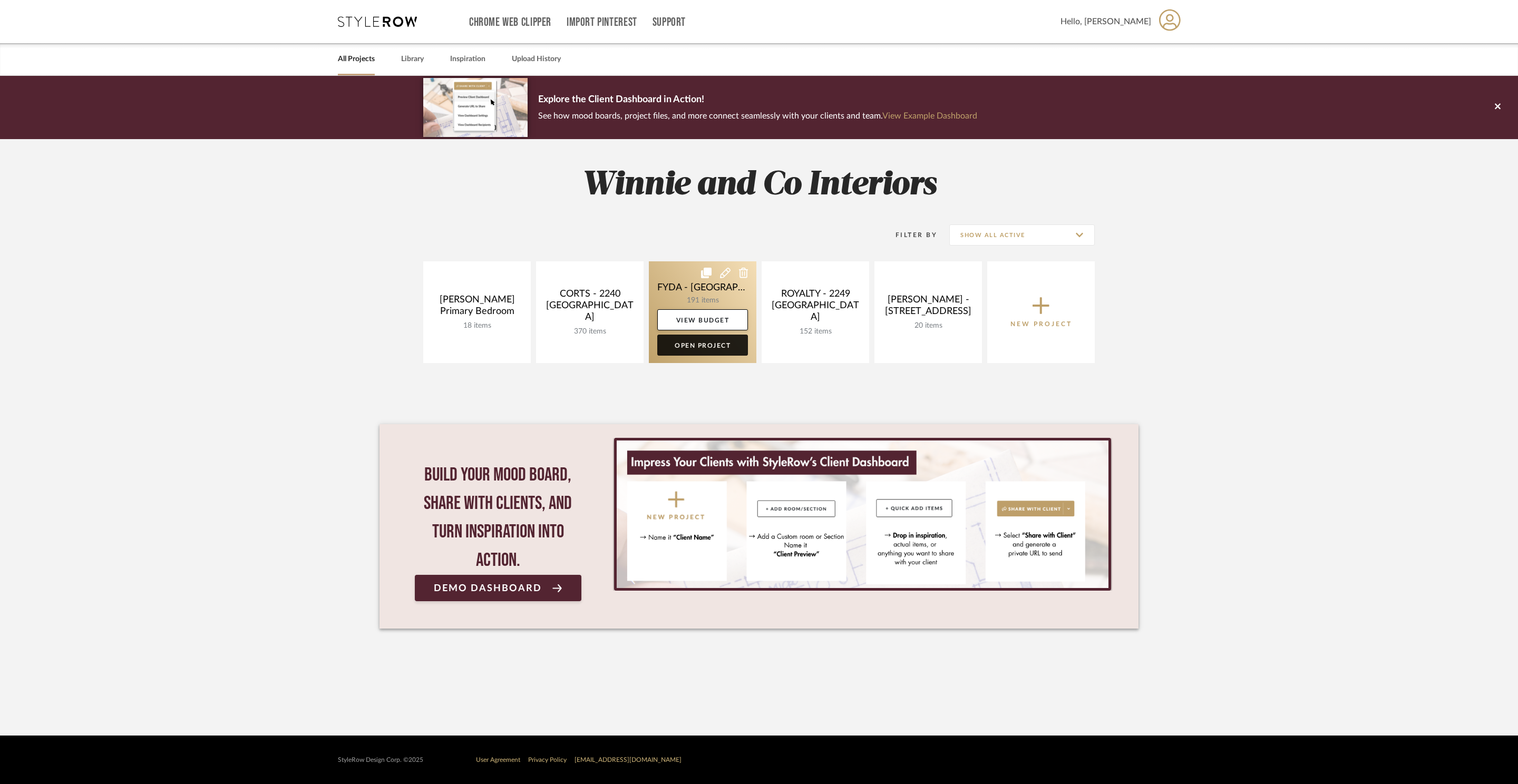
click at [713, 349] on link "Open Project" at bounding box center [702, 345] width 91 height 21
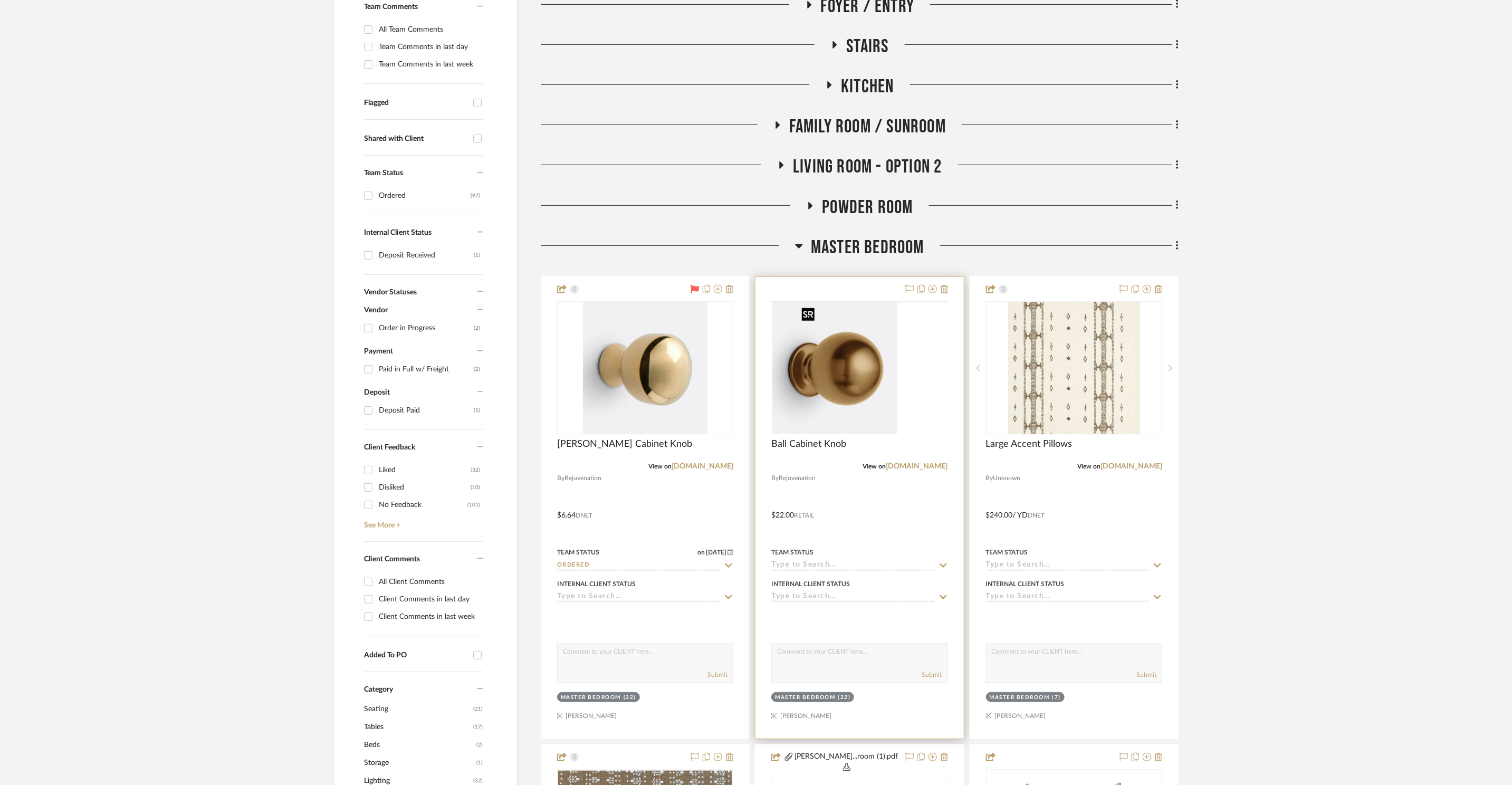
scroll to position [293, 0]
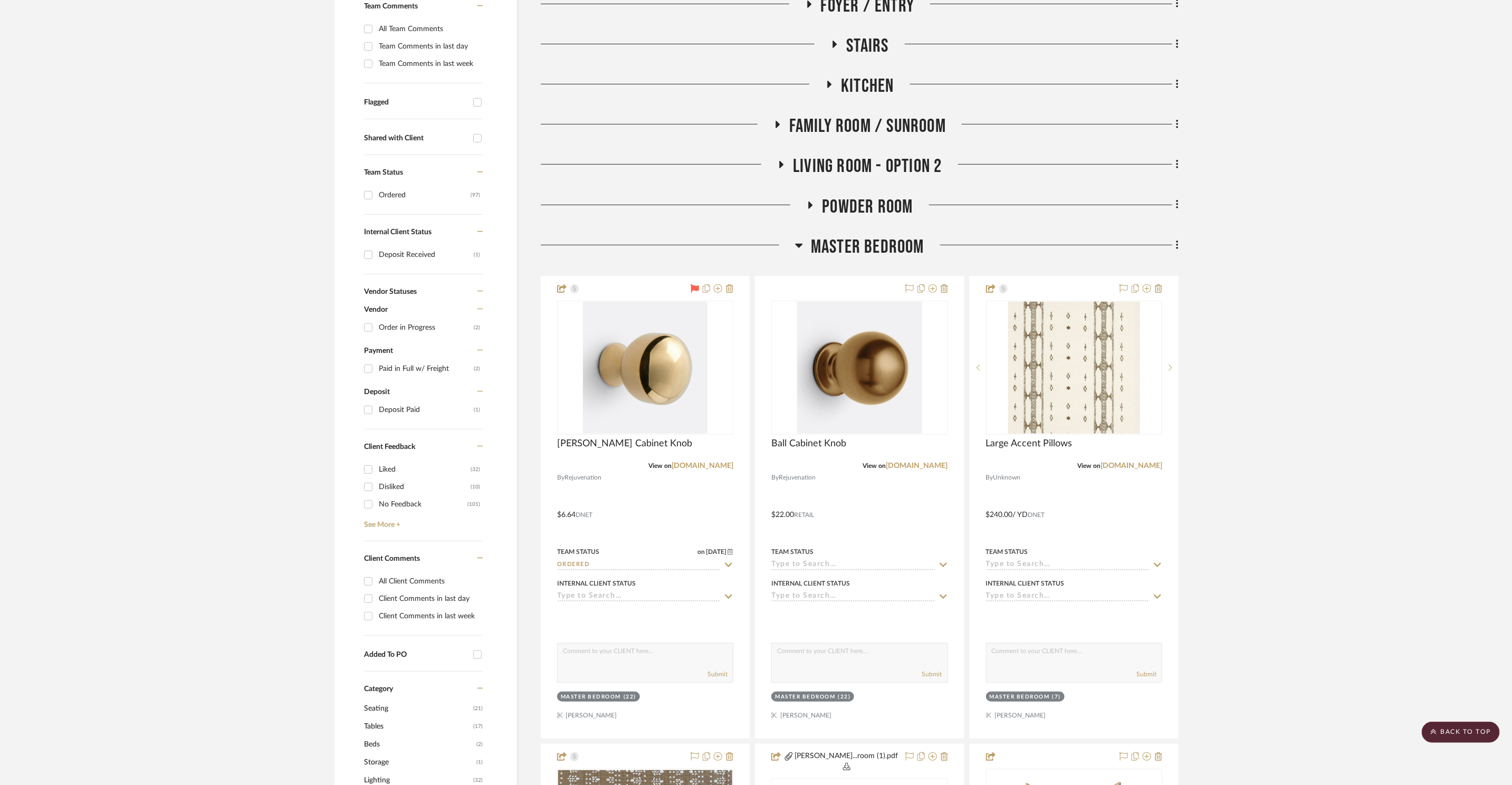
click at [840, 238] on span "Master Bedroom" at bounding box center [868, 247] width 113 height 22
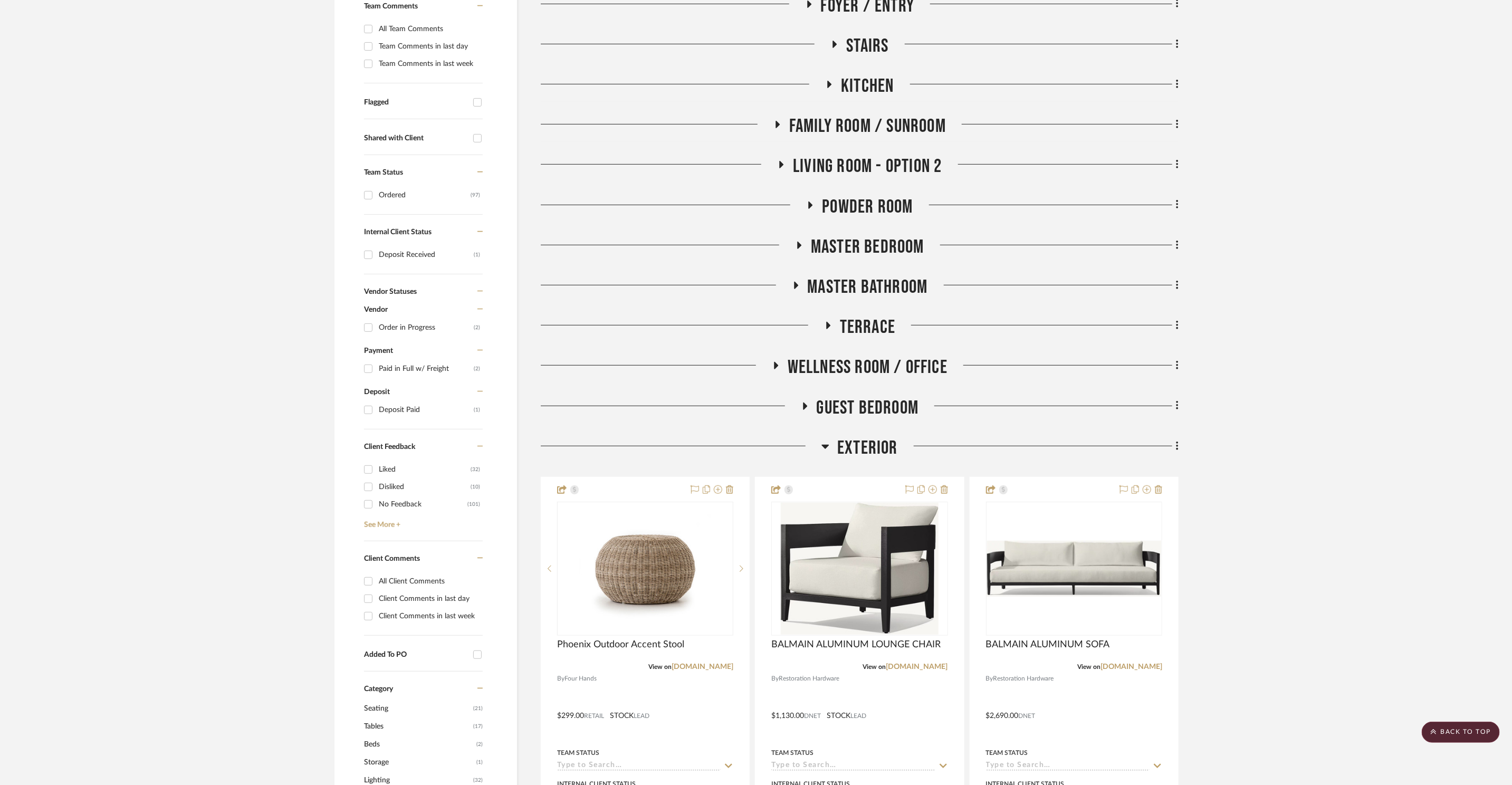
click at [884, 171] on span "Living Room - Option 2" at bounding box center [867, 166] width 149 height 22
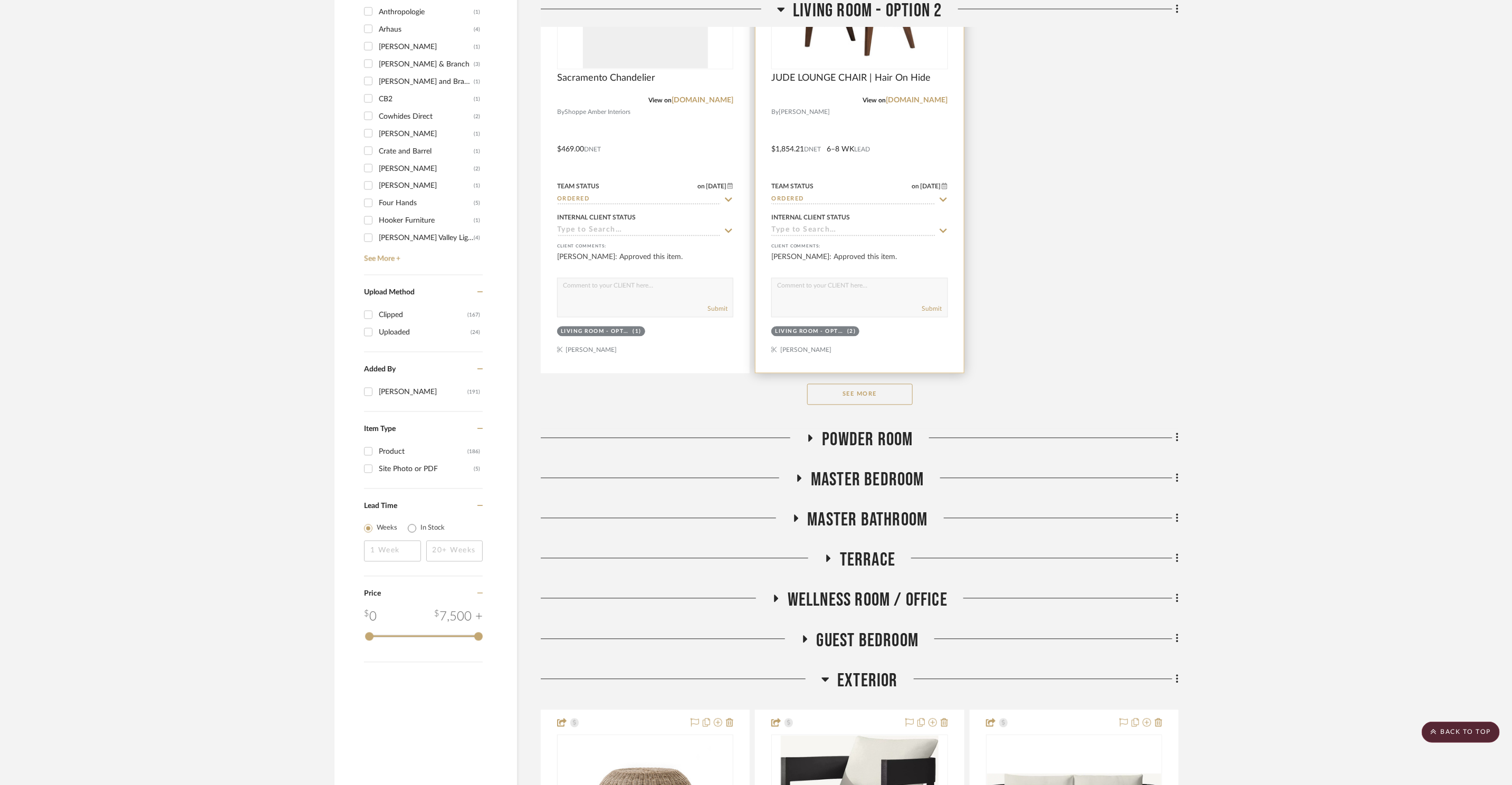
scroll to position [1457, 0]
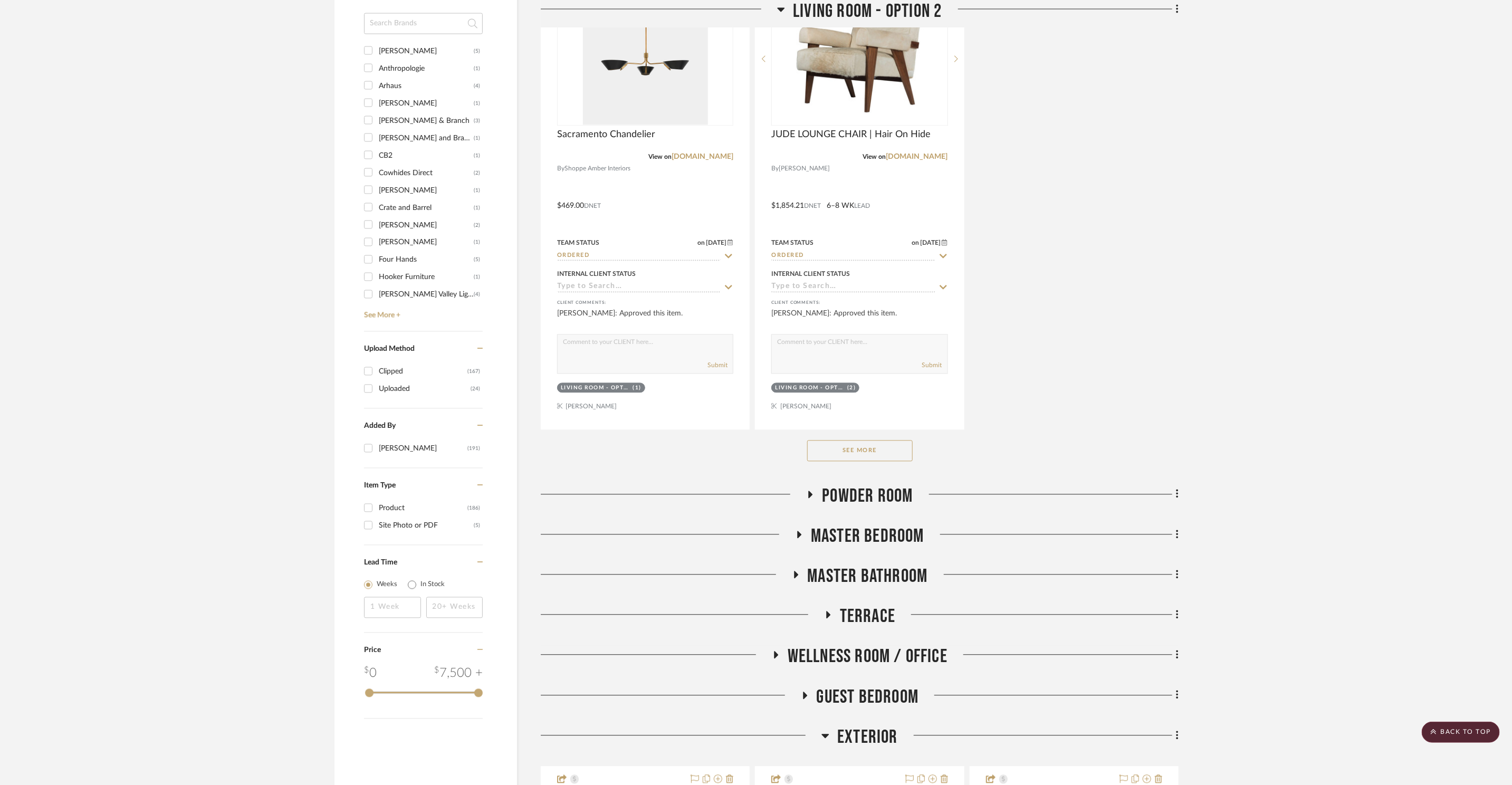
click at [893, 452] on button "See More" at bounding box center [860, 451] width 106 height 21
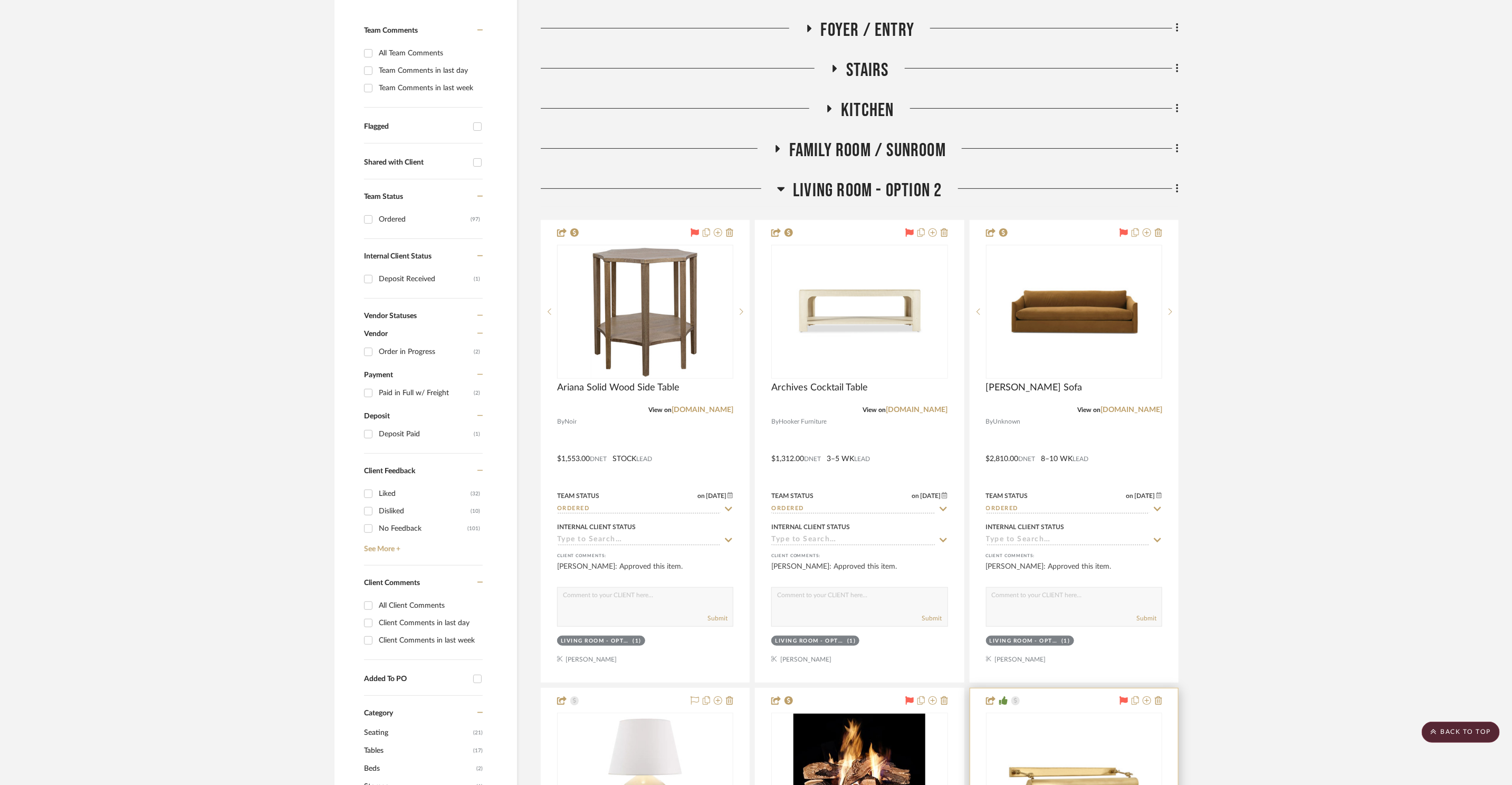
scroll to position [675, 0]
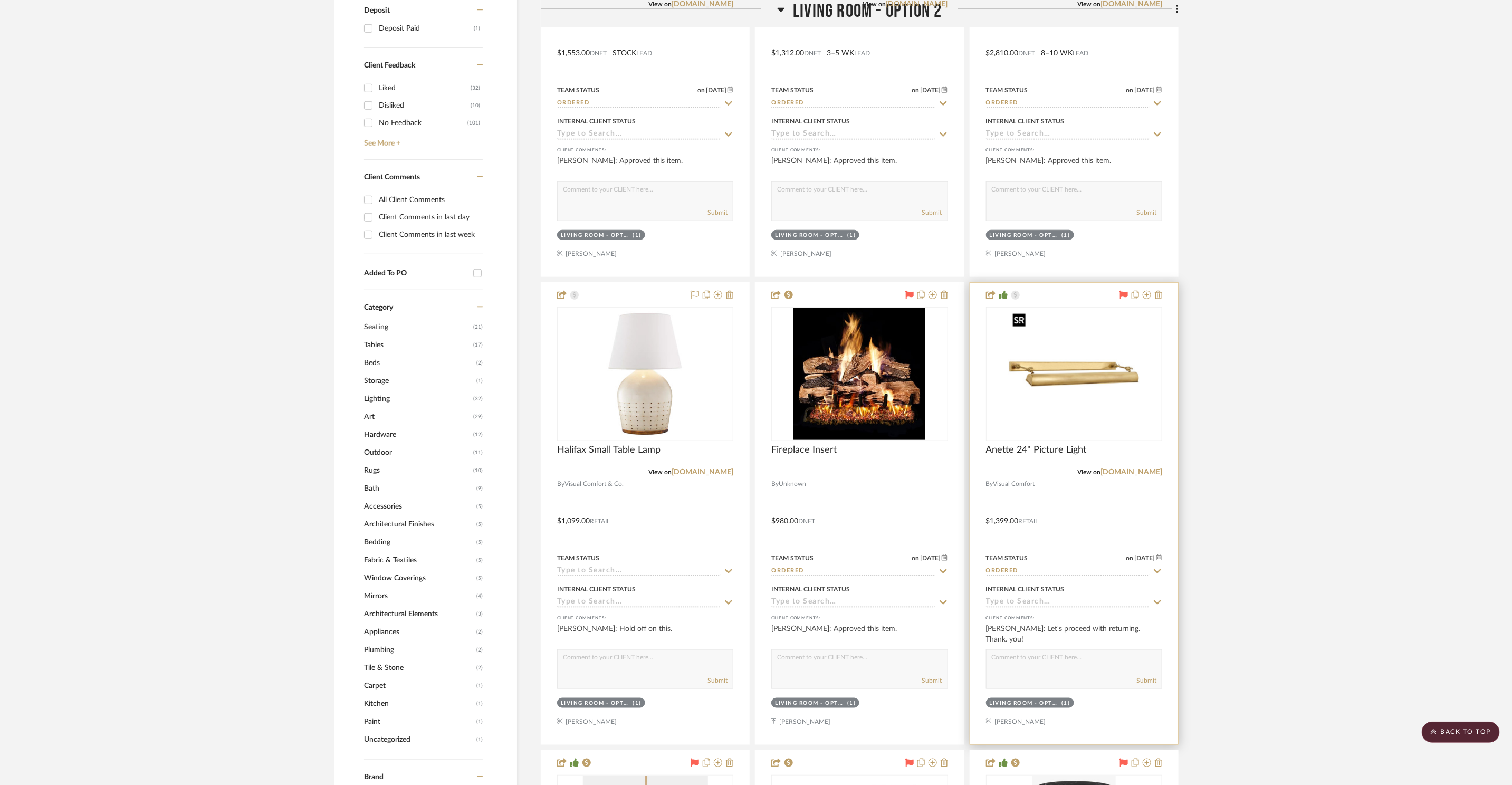
click at [1088, 406] on img "0" at bounding box center [1074, 374] width 132 height 132
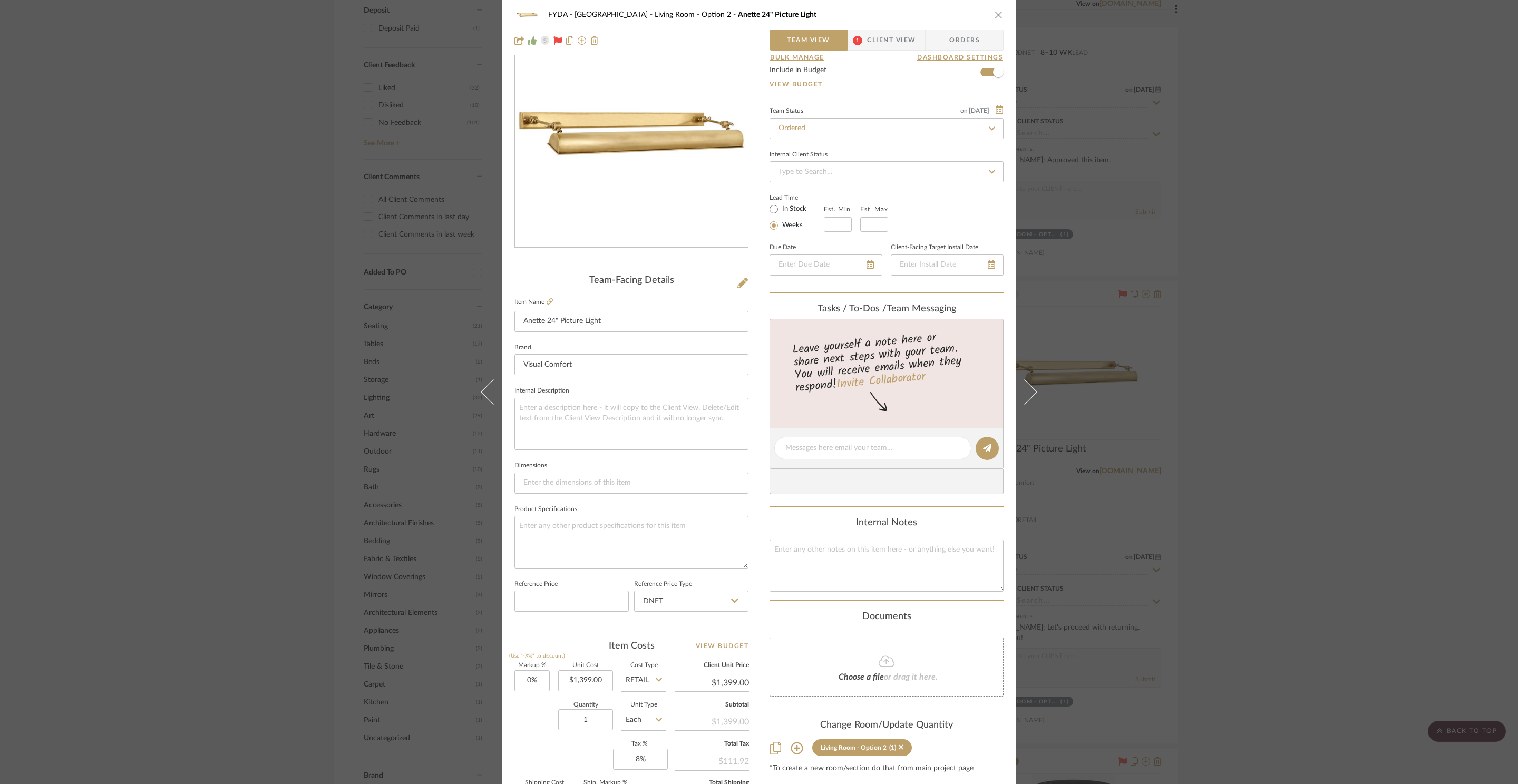
scroll to position [198, 0]
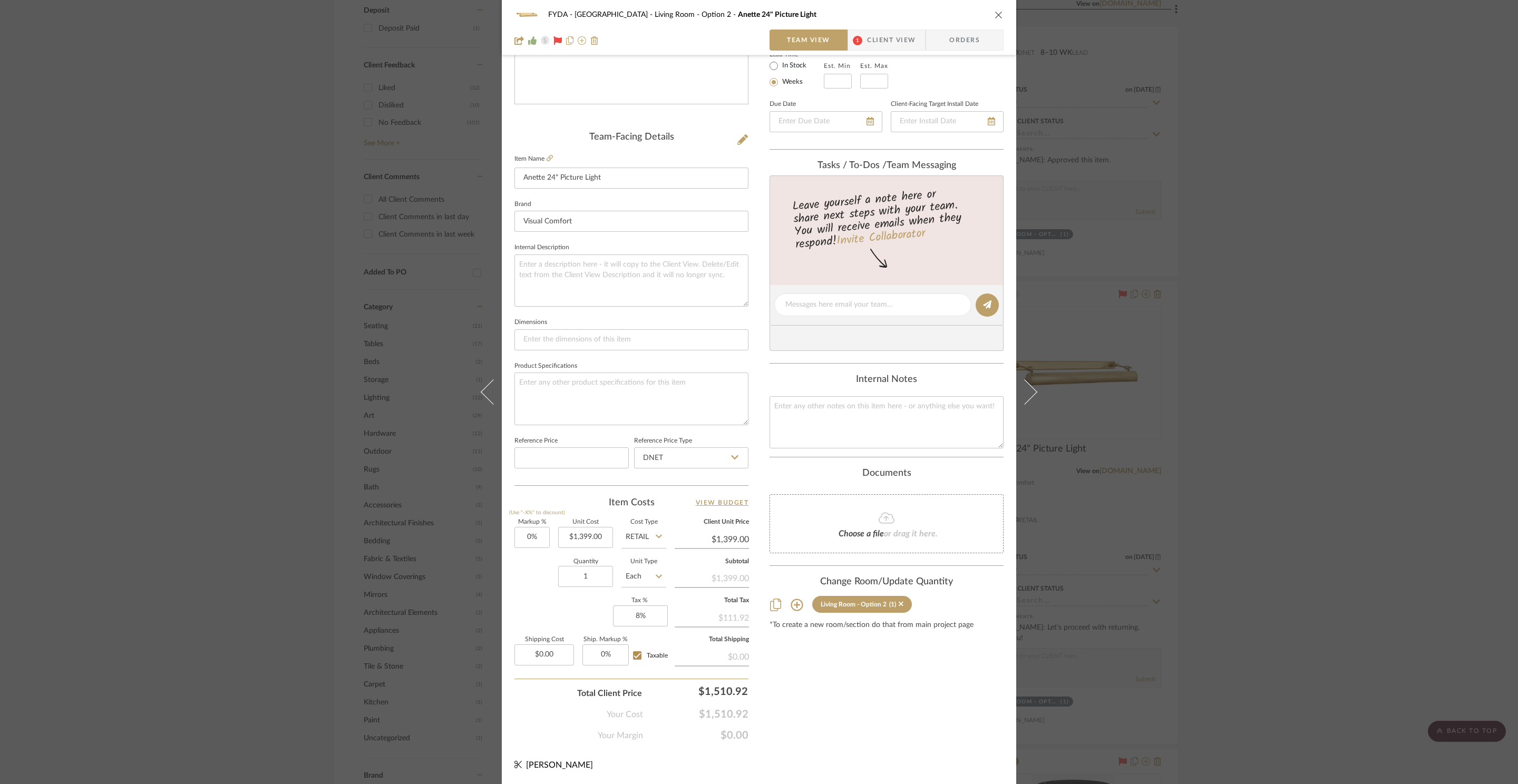
click at [887, 44] on span "Client View" at bounding box center [891, 40] width 48 height 21
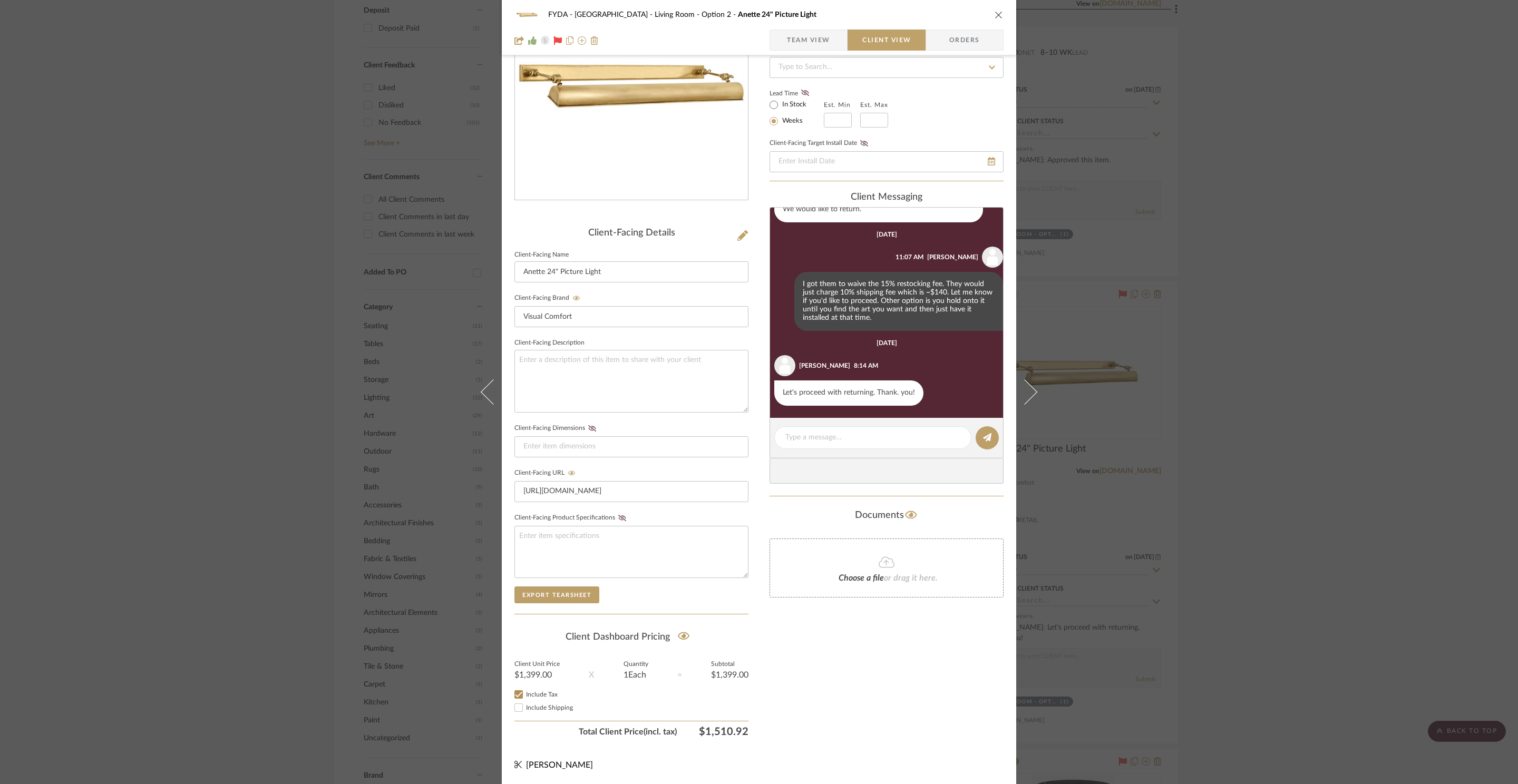
scroll to position [276, 0]
click at [787, 44] on span "Team View" at bounding box center [808, 40] width 43 height 21
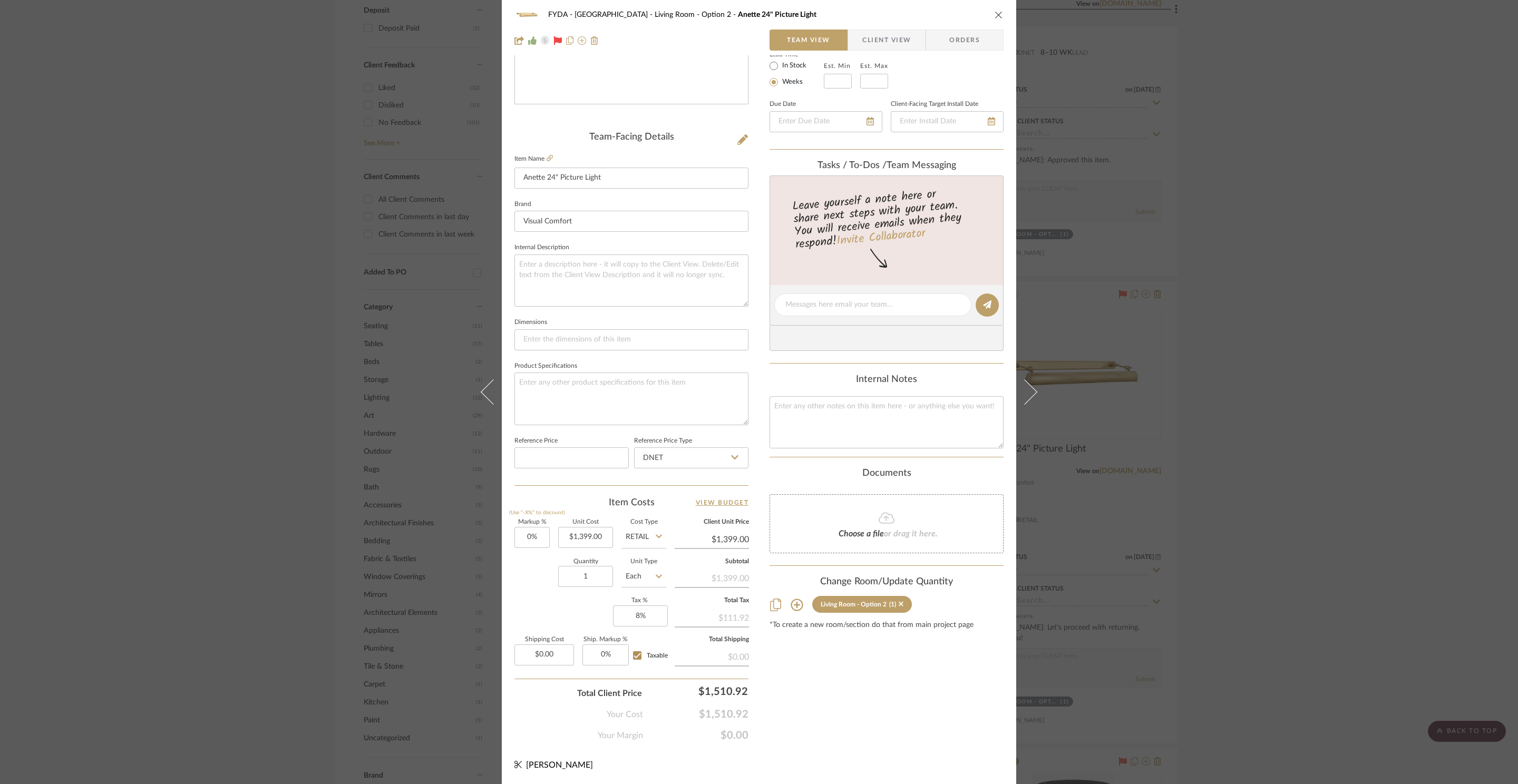
scroll to position [0, 0]
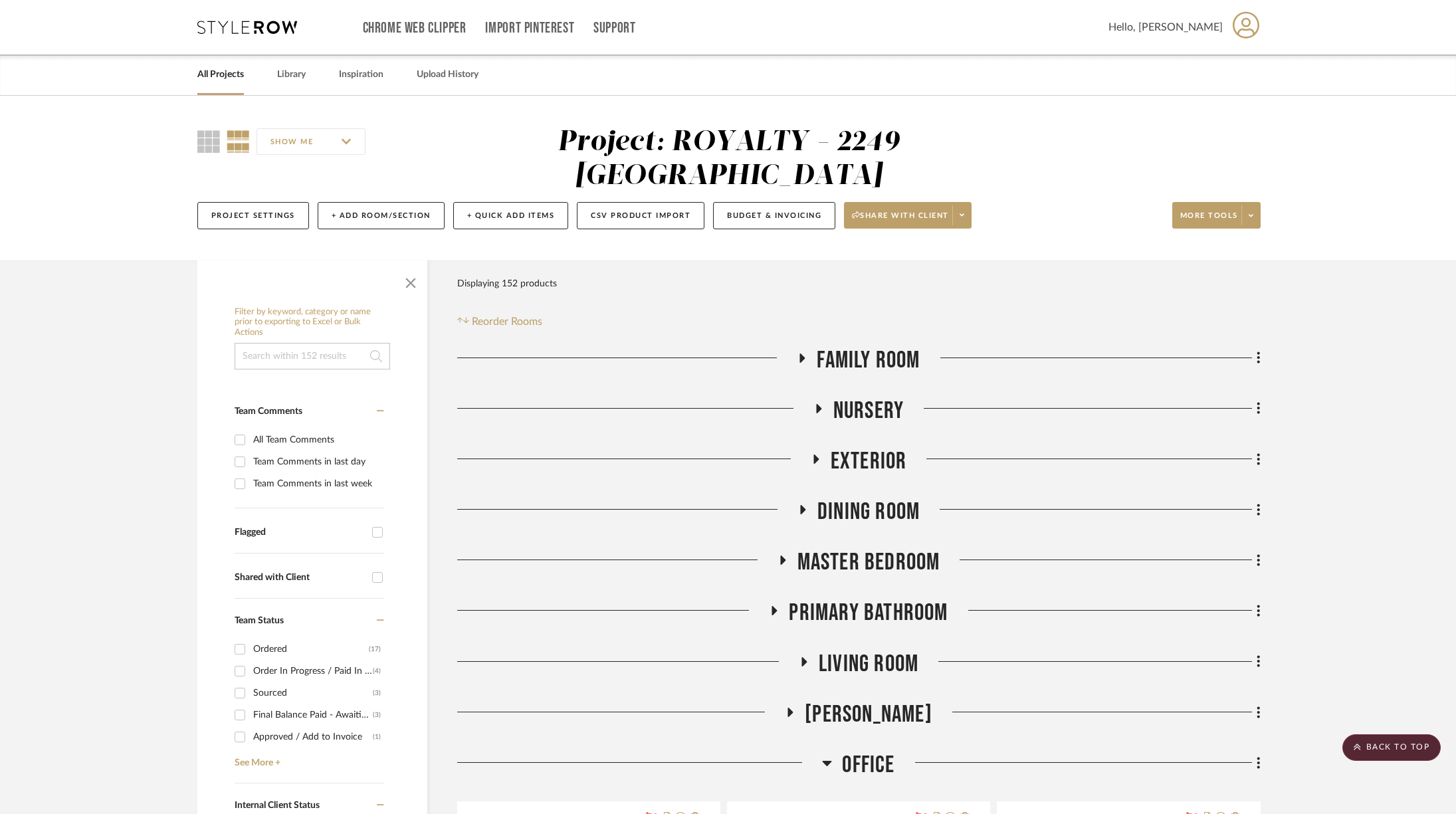
scroll to position [888, 0]
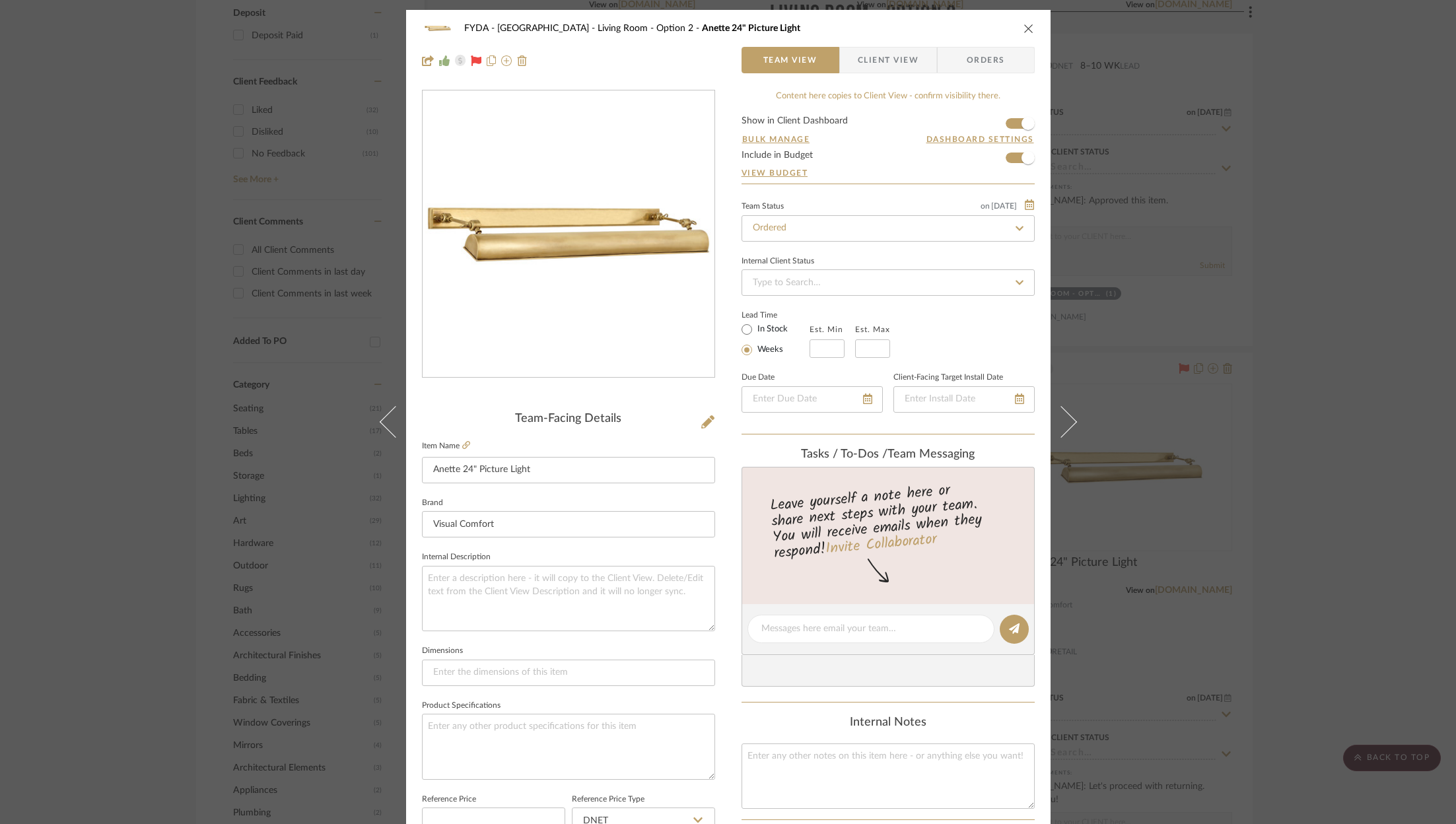
click at [1023, 26] on icon "close" at bounding box center [1029, 28] width 10 height 10
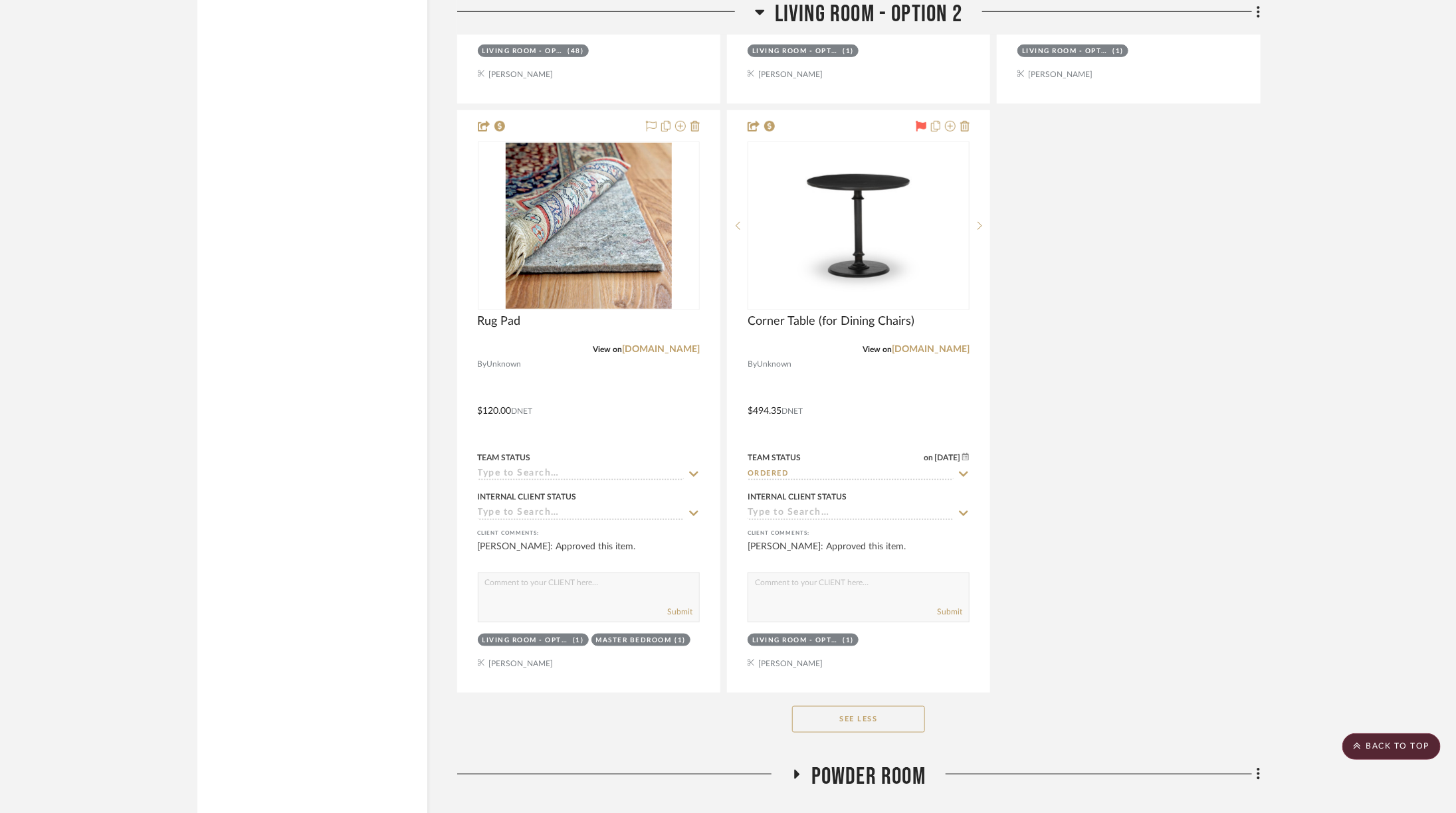
scroll to position [3669, 0]
